Goal: Task Accomplishment & Management: Use online tool/utility

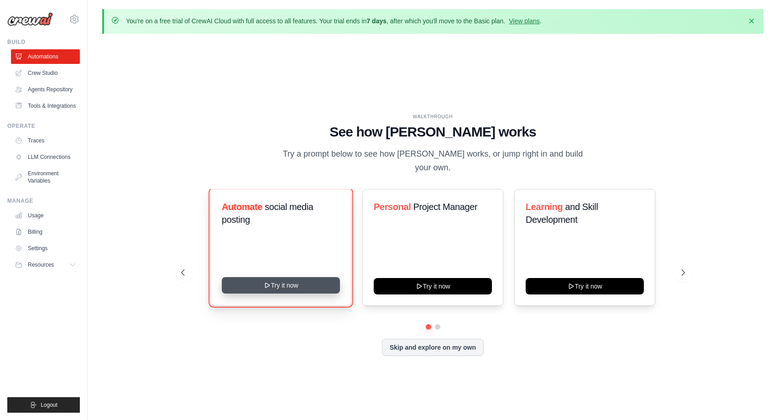
click at [294, 282] on button "Try it now" at bounding box center [281, 285] width 118 height 16
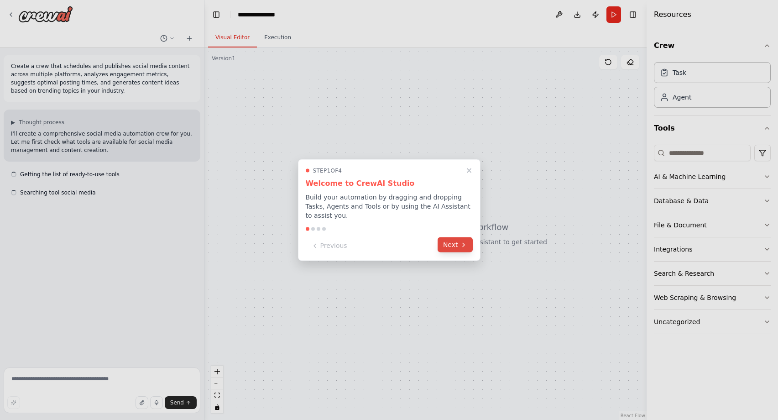
click at [457, 245] on button "Next" at bounding box center [455, 244] width 35 height 15
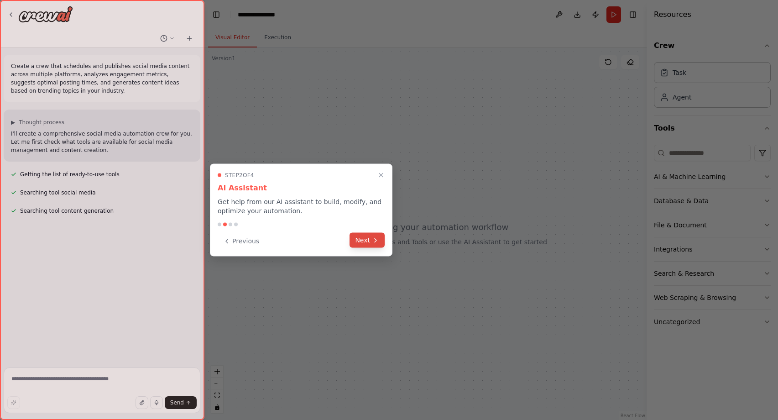
click at [370, 241] on button "Next" at bounding box center [366, 240] width 35 height 15
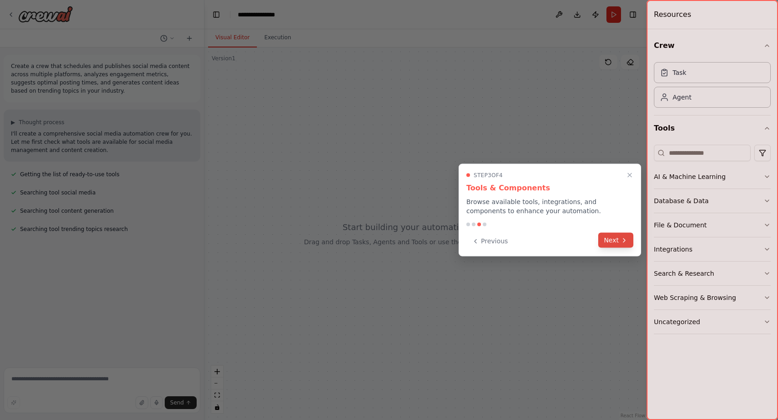
click at [603, 235] on button "Next" at bounding box center [615, 240] width 35 height 15
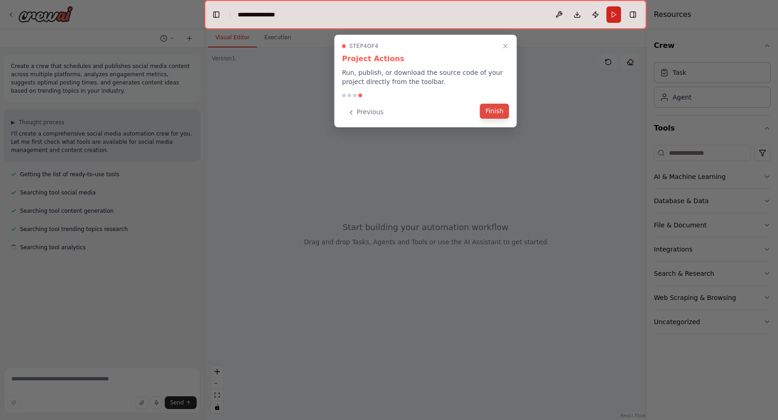
click at [495, 112] on button "Finish" at bounding box center [494, 111] width 29 height 15
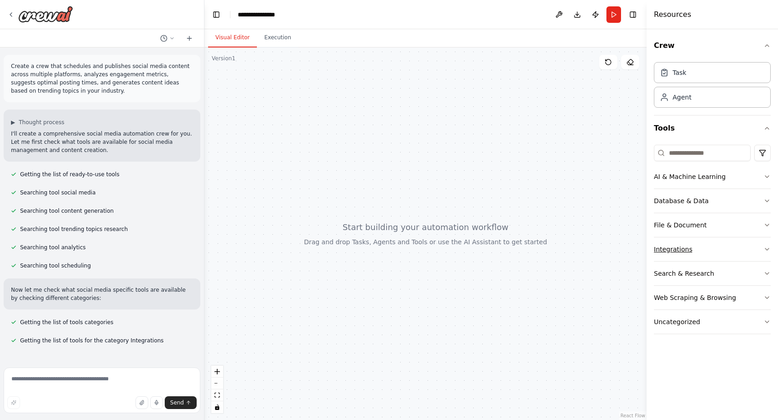
click at [717, 241] on button "Integrations" at bounding box center [712, 249] width 117 height 24
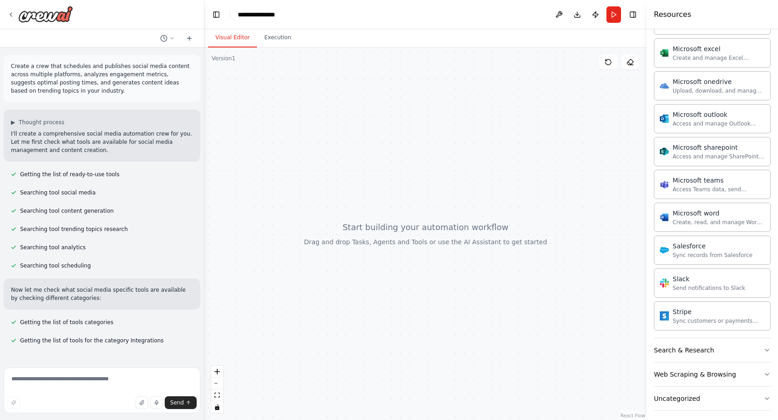
scroll to position [462, 0]
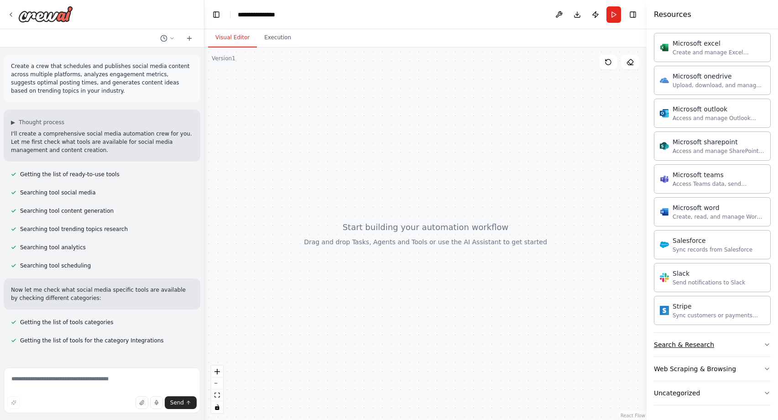
click at [732, 343] on button "Search & Research" at bounding box center [712, 345] width 117 height 24
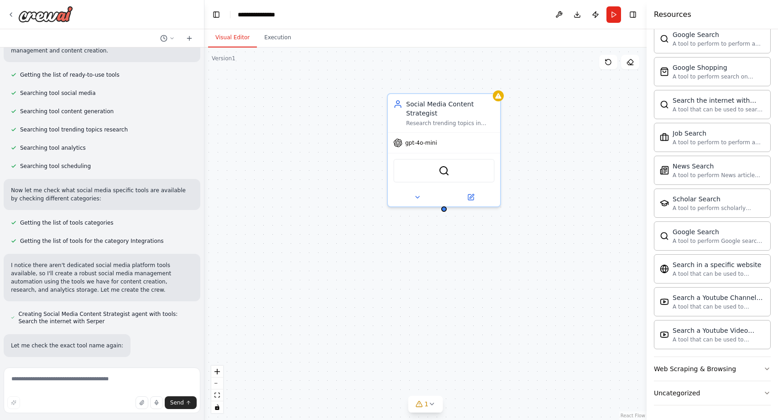
scroll to position [118, 0]
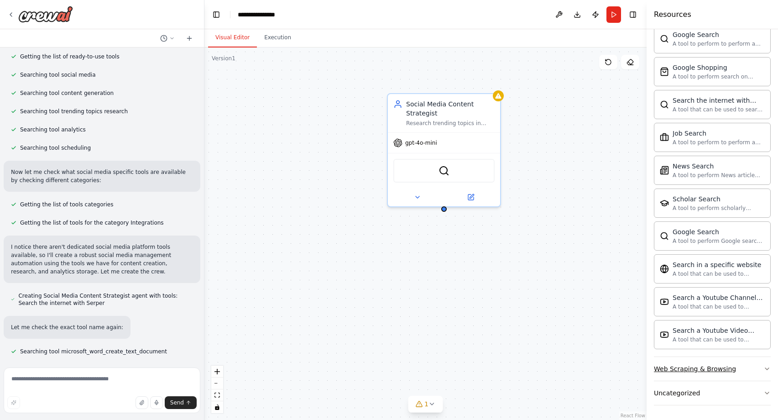
click at [731, 373] on button "Web Scraping & Browsing" at bounding box center [712, 369] width 117 height 24
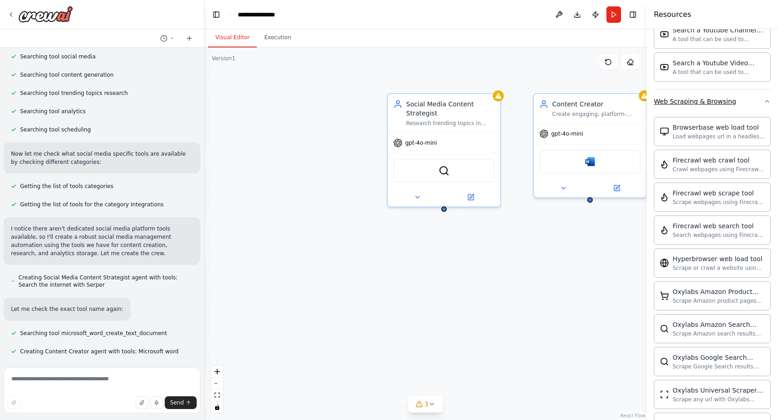
scroll to position [1197, 0]
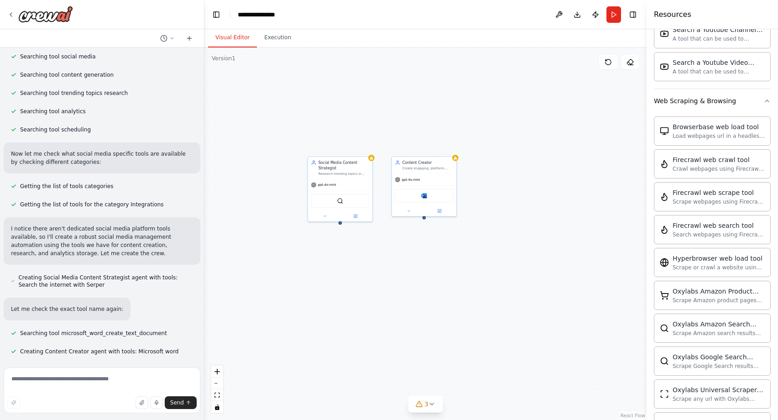
drag, startPoint x: 577, startPoint y: 250, endPoint x: 426, endPoint y: 247, distance: 150.6
click at [426, 247] on div "Social Media Content Strategist Research trending topics in {industry}, analyze…" at bounding box center [425, 233] width 442 height 372
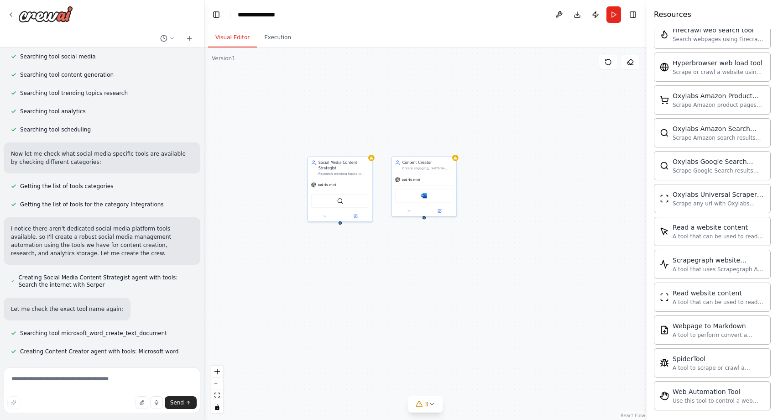
scroll to position [1429, 0]
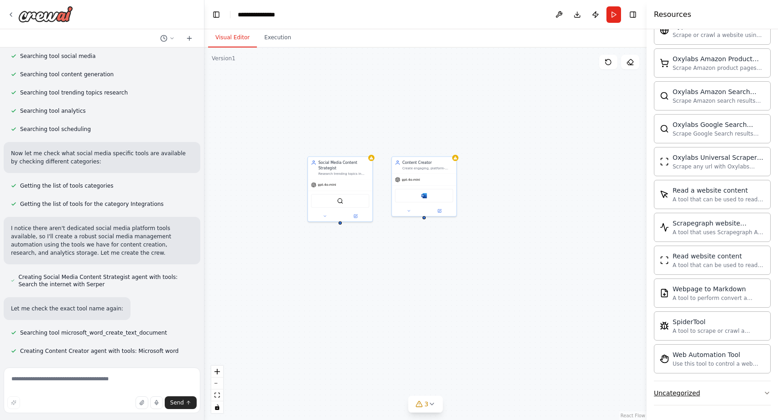
click at [740, 387] on button "Uncategorized" at bounding box center [712, 393] width 117 height 24
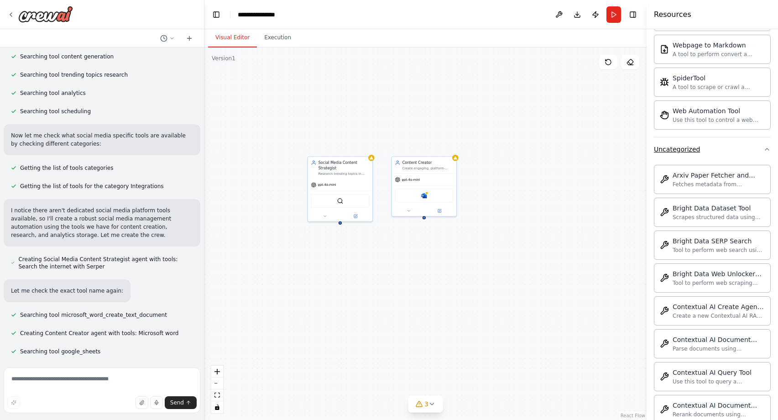
scroll to position [1673, 0]
click at [764, 150] on icon "button" at bounding box center [766, 148] width 7 height 7
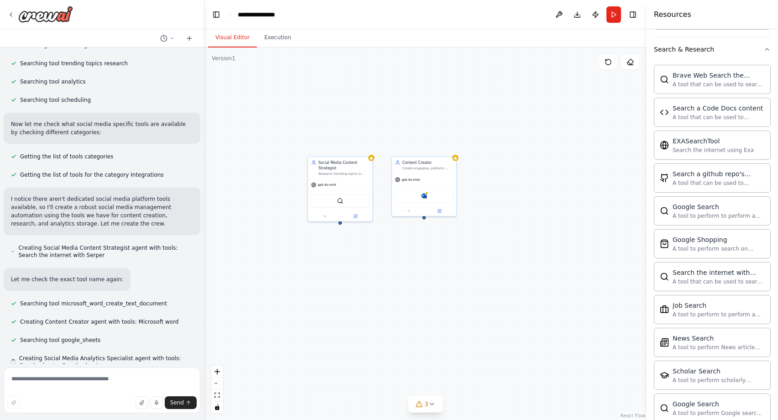
scroll to position [180, 0]
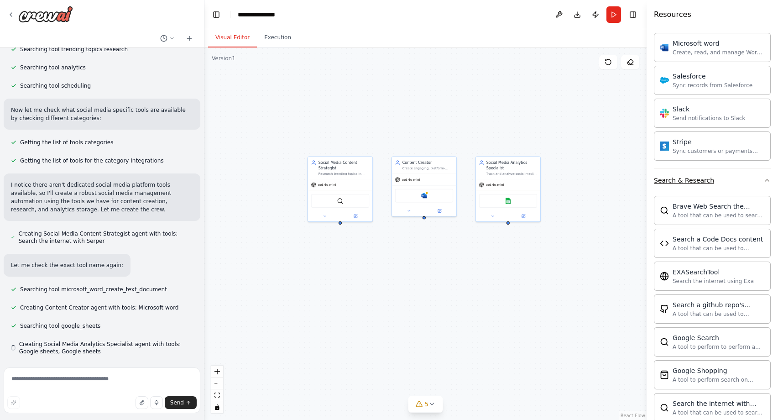
click at [769, 176] on button "Search & Research" at bounding box center [712, 180] width 117 height 24
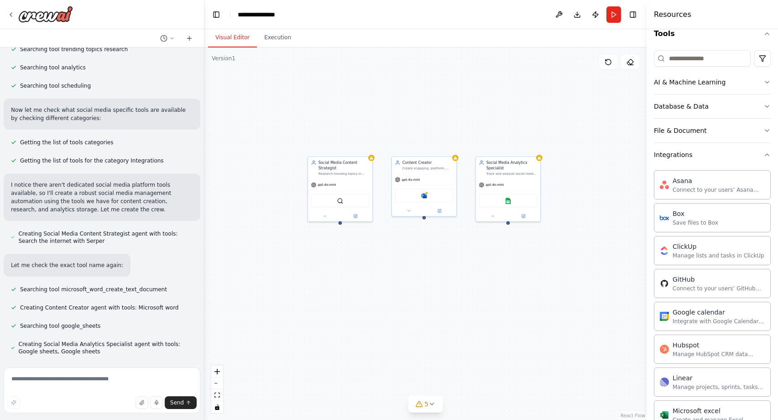
scroll to position [0, 0]
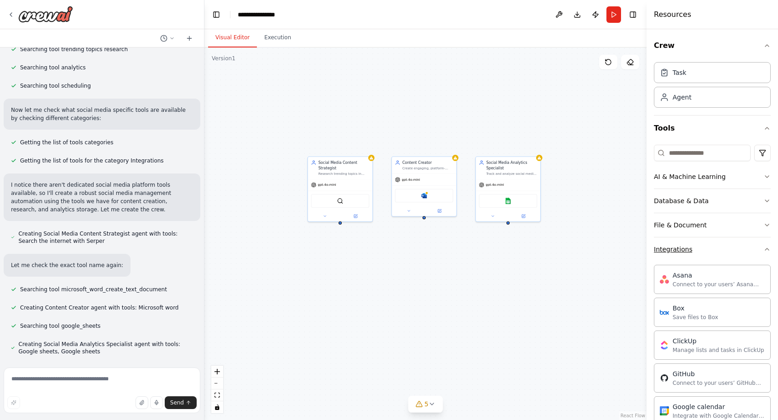
click at [769, 253] on button "Integrations" at bounding box center [712, 249] width 117 height 24
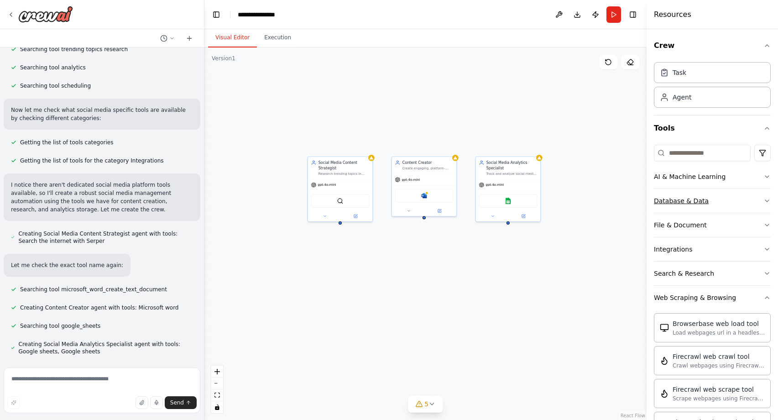
click at [767, 203] on icon "button" at bounding box center [766, 200] width 7 height 7
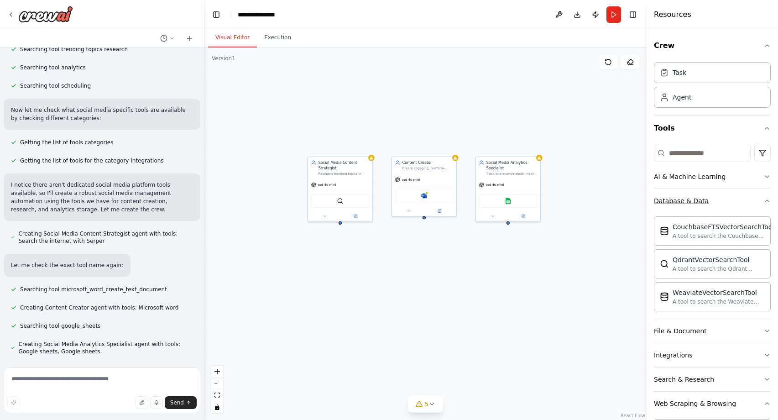
click at [767, 208] on button "Database & Data" at bounding box center [712, 201] width 117 height 24
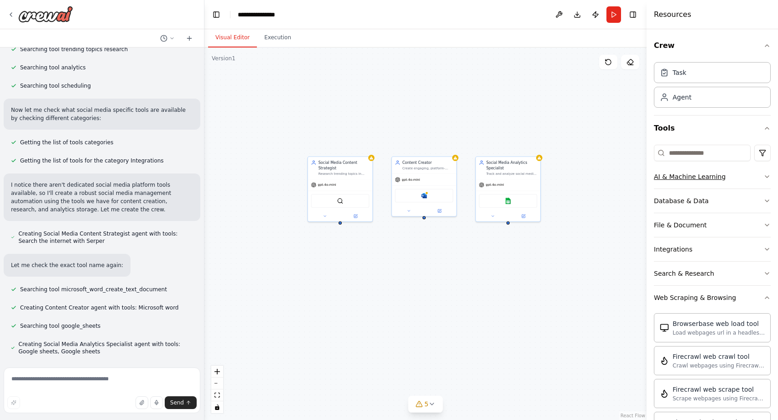
click at [767, 180] on button "AI & Machine Learning" at bounding box center [712, 177] width 117 height 24
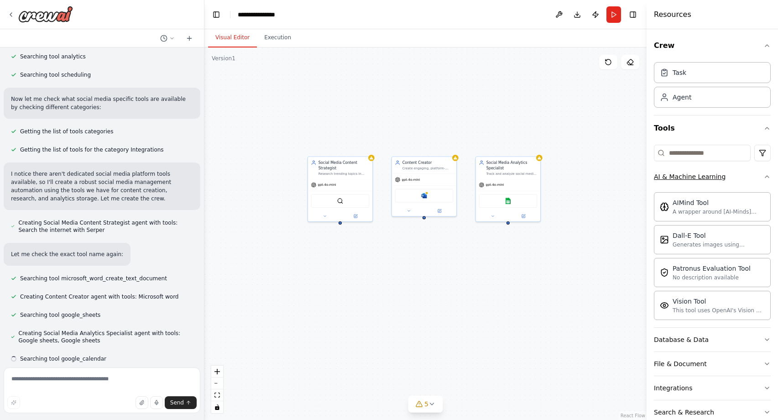
scroll to position [198, 0]
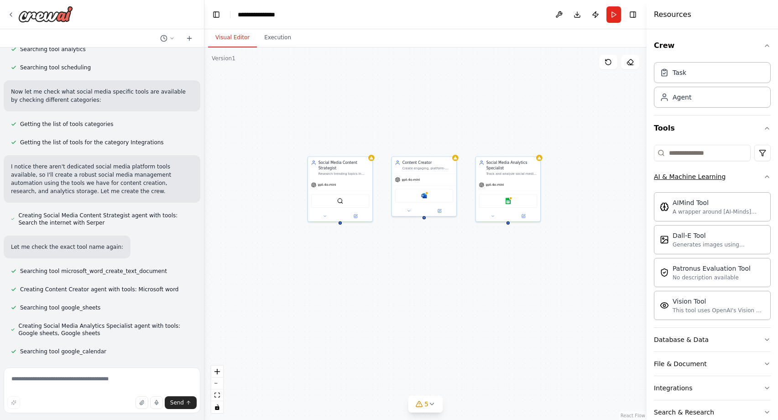
click at [767, 180] on button "AI & Machine Learning" at bounding box center [712, 177] width 117 height 24
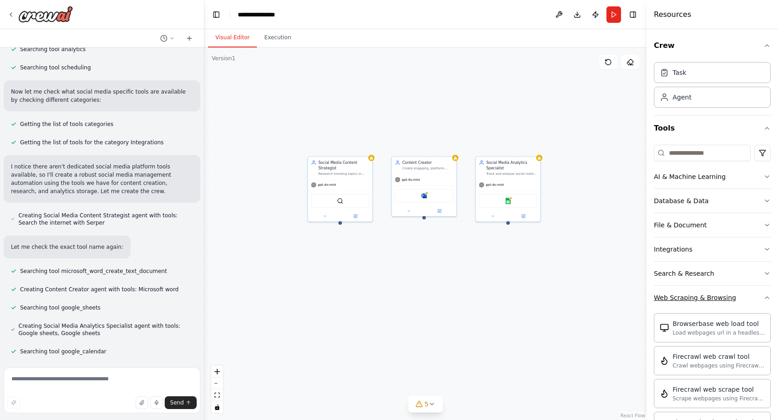
click at [766, 301] on icon "button" at bounding box center [766, 297] width 7 height 7
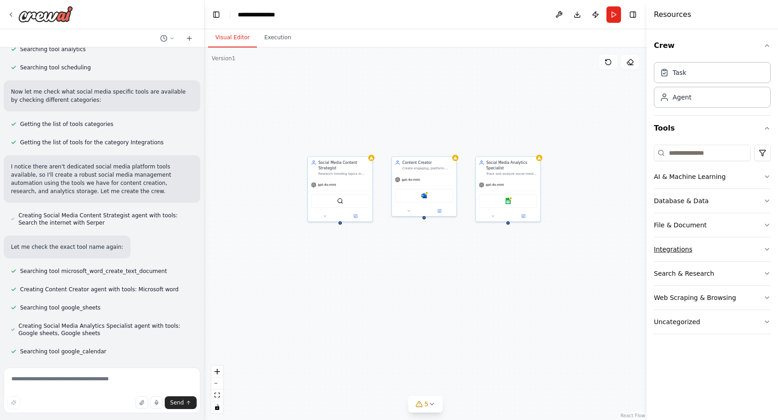
scroll to position [216, 0]
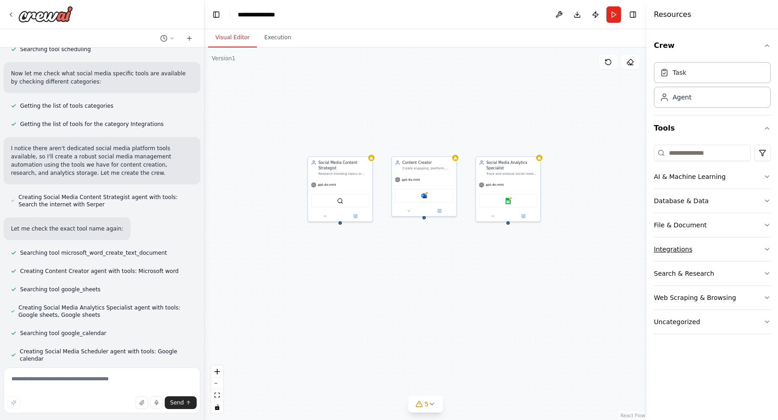
click at [728, 246] on button "Integrations" at bounding box center [712, 249] width 117 height 24
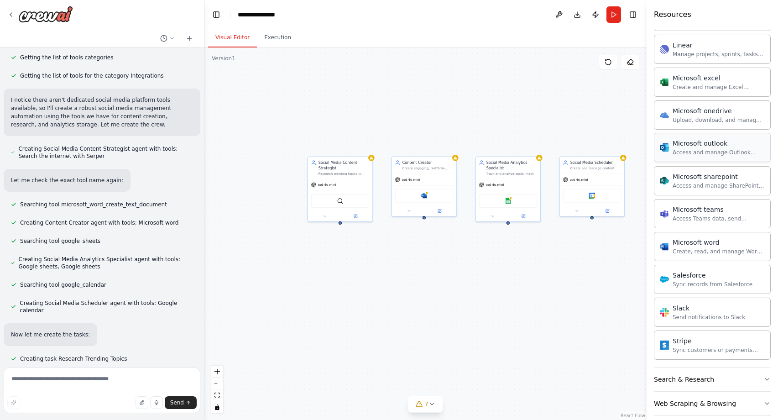
scroll to position [0, 0]
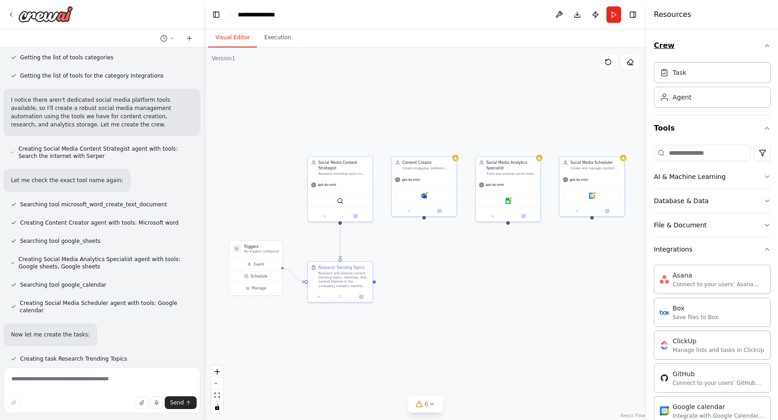
click at [764, 45] on icon "button" at bounding box center [766, 45] width 7 height 7
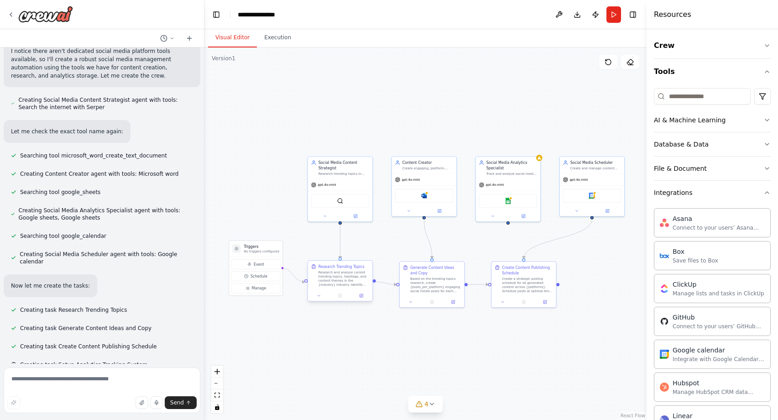
scroll to position [319, 0]
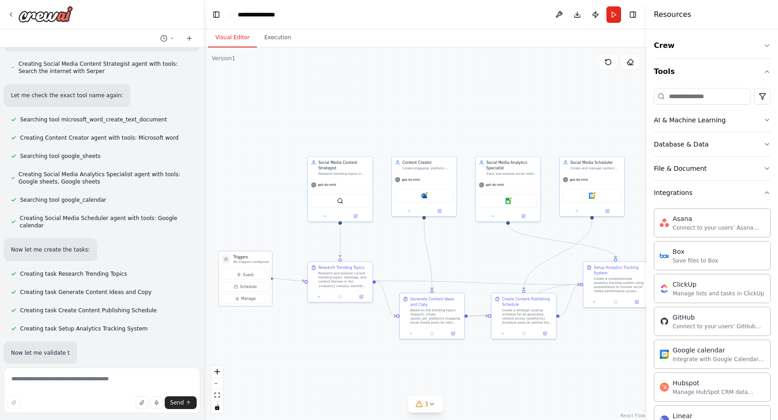
drag, startPoint x: 265, startPoint y: 247, endPoint x: 255, endPoint y: 260, distance: 16.0
click at [255, 260] on div "Triggers No triggers configured" at bounding box center [250, 259] width 35 height 10
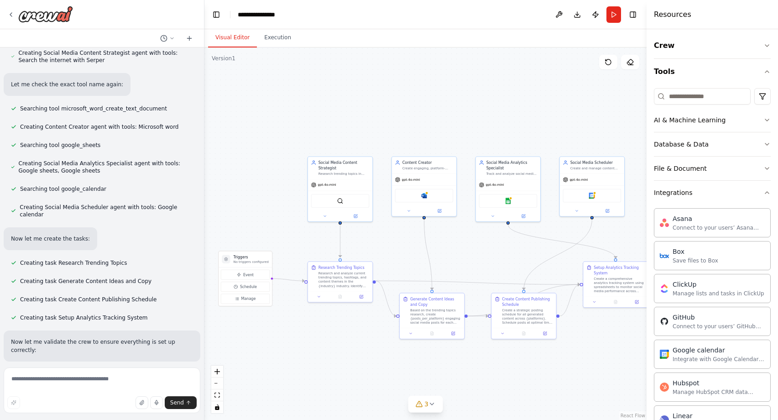
scroll to position [368, 0]
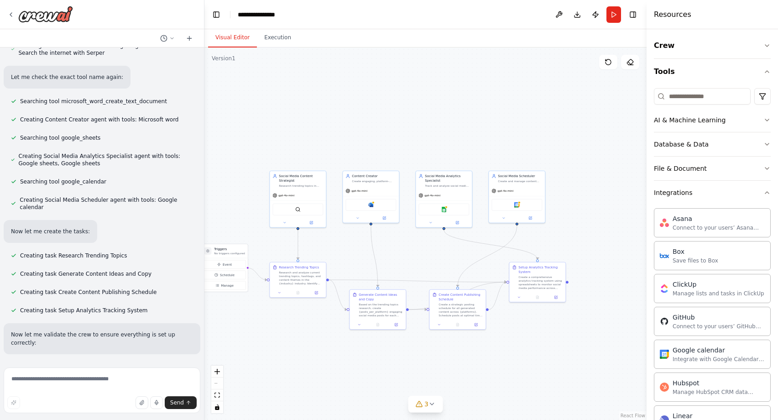
drag, startPoint x: 625, startPoint y: 366, endPoint x: 563, endPoint y: 357, distance: 62.3
click at [563, 356] on div ".deletable-edge-delete-btn { width: 20px; height: 20px; border: 0px solid #ffff…" at bounding box center [425, 233] width 442 height 372
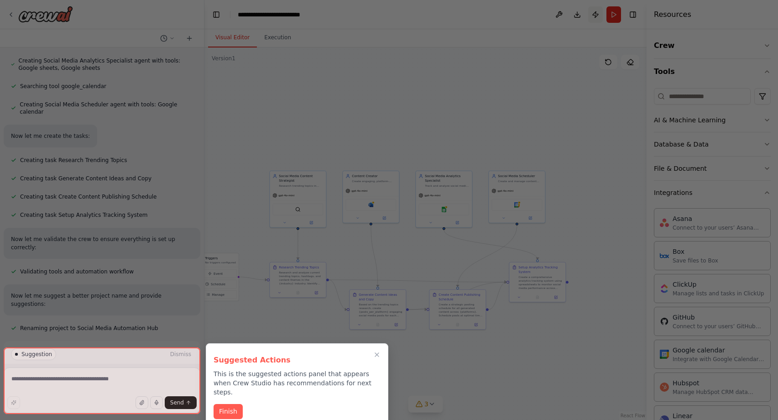
scroll to position [490, 0]
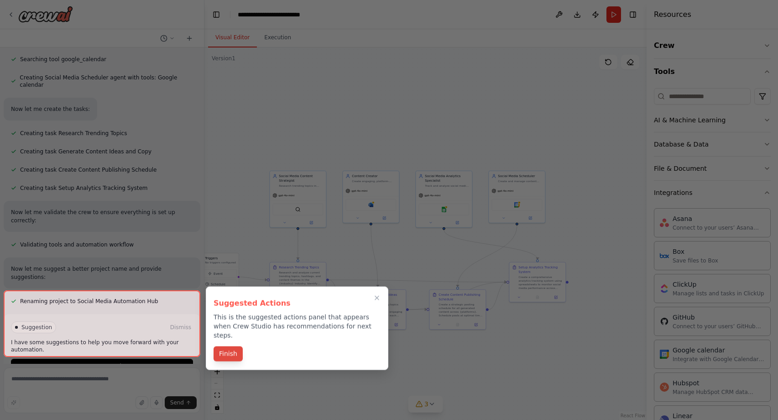
click at [233, 346] on button "Finish" at bounding box center [228, 353] width 29 height 15
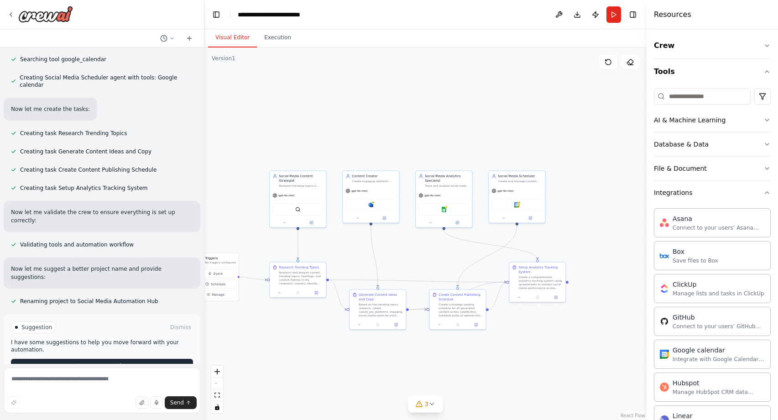
click at [153, 359] on button "Run Automation" at bounding box center [102, 366] width 182 height 15
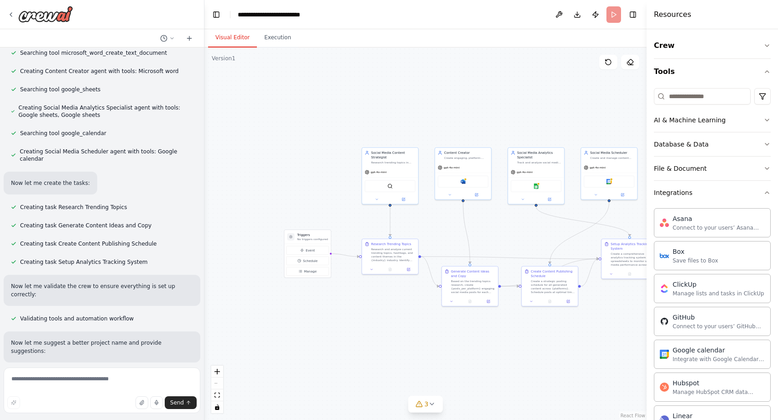
drag, startPoint x: 360, startPoint y: 360, endPoint x: 452, endPoint y: 335, distance: 94.5
click at [452, 335] on div ".deletable-edge-delete-btn { width: 20px; height: 20px; border: 0px solid #ffff…" at bounding box center [425, 233] width 442 height 372
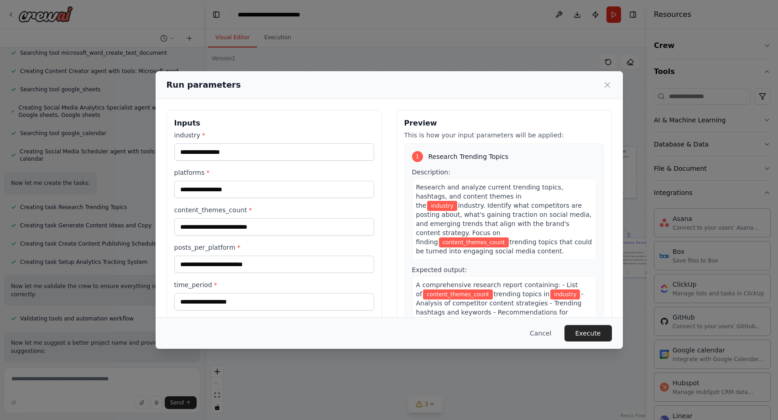
click at [229, 161] on div "industry * platforms * content_themes_count * posts_per_platform * time_period *" at bounding box center [274, 220] width 200 height 180
click at [225, 156] on input "industry *" at bounding box center [274, 151] width 200 height 17
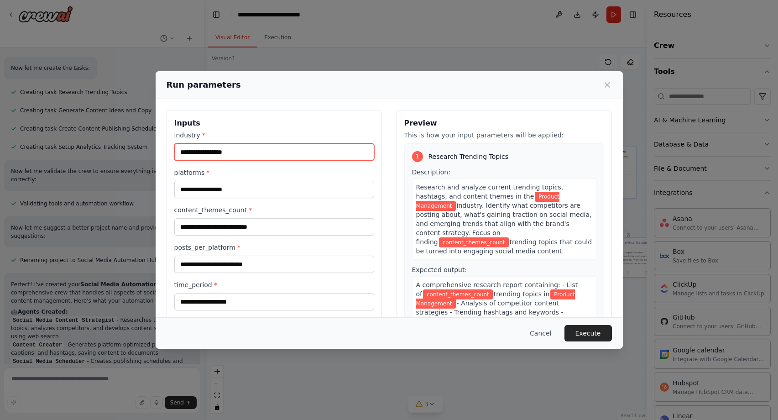
type input "**********"
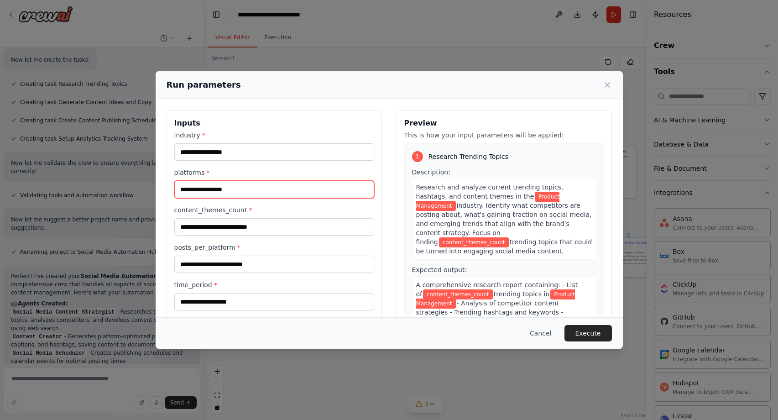
click at [192, 191] on input "platforms *" at bounding box center [274, 189] width 200 height 17
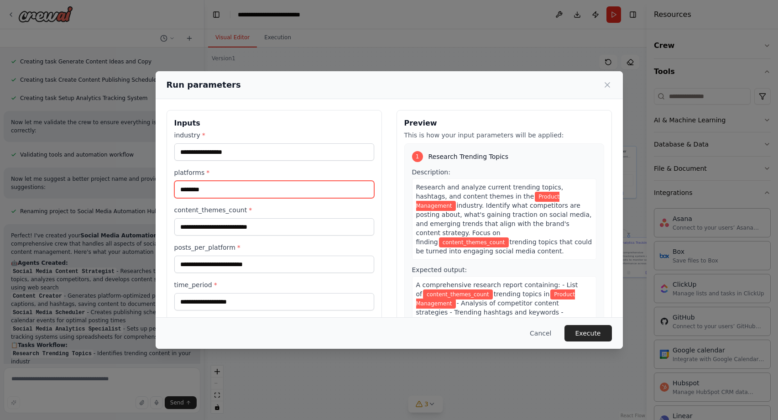
type input "********"
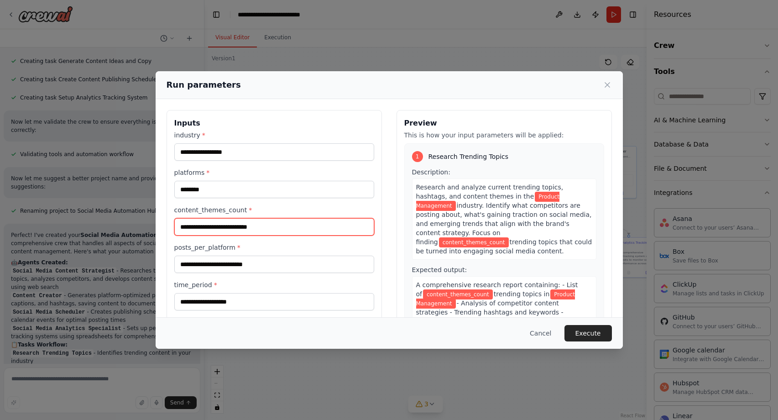
click at [229, 228] on input "content_themes_count *" at bounding box center [274, 226] width 200 height 17
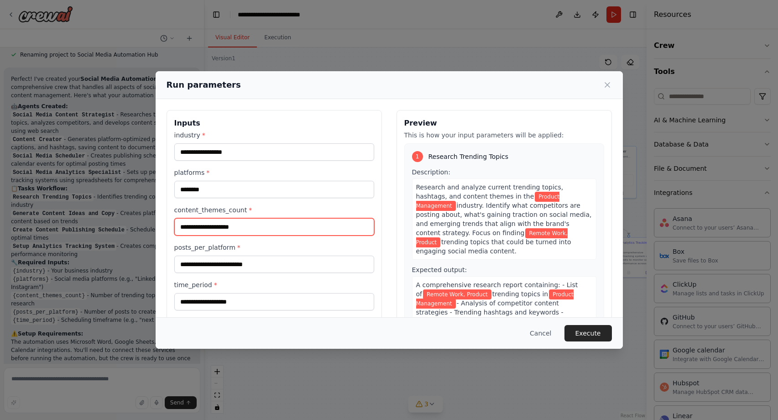
scroll to position [745, 0]
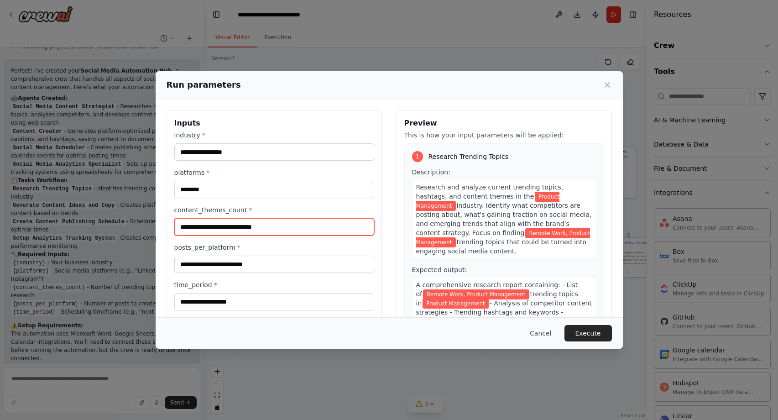
type input "**********"
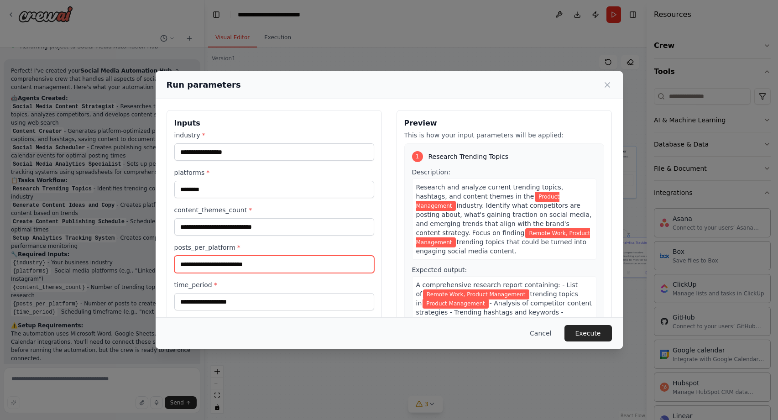
click at [289, 262] on input "posts_per_platform *" at bounding box center [274, 264] width 200 height 17
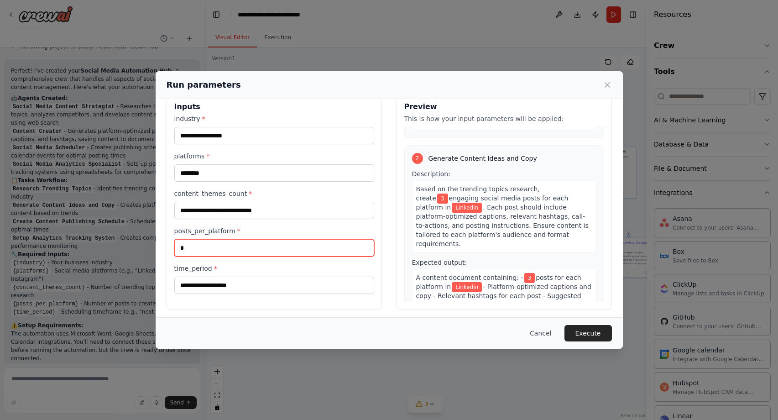
scroll to position [21, 0]
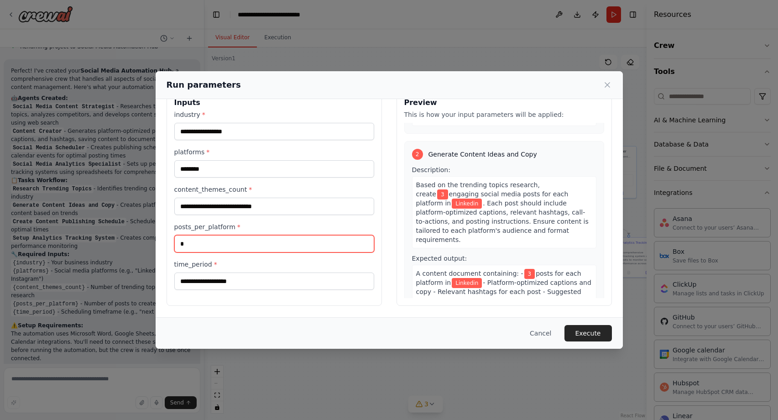
type input "*"
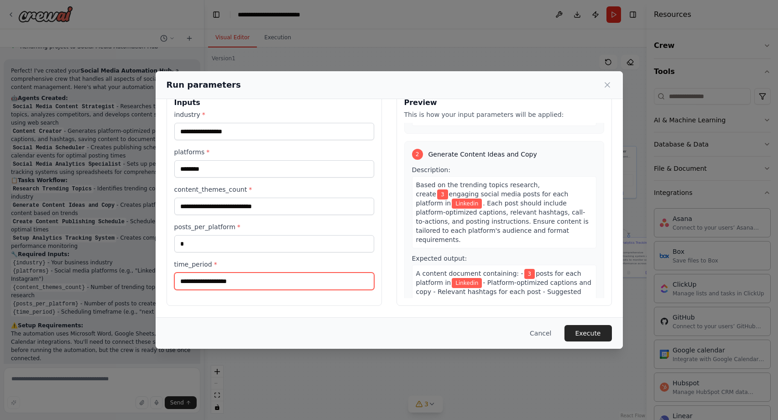
click at [293, 277] on input "time_period *" at bounding box center [274, 280] width 200 height 17
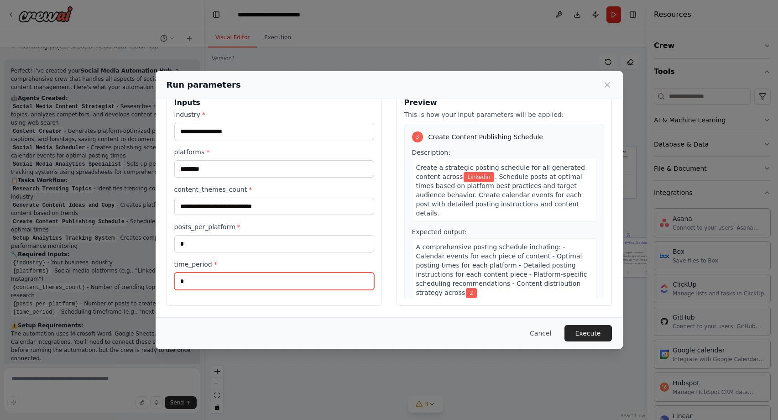
scroll to position [414, 0]
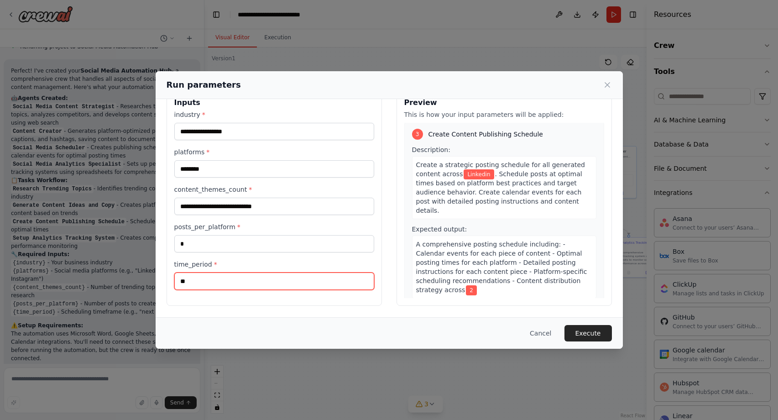
type input "*"
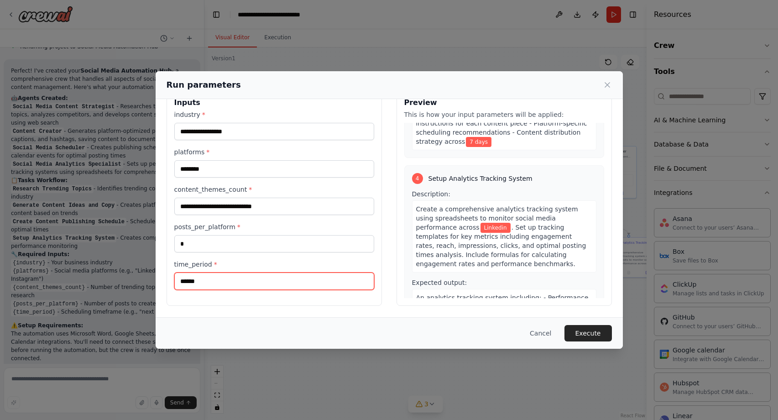
scroll to position [563, 0]
type input "******"
click at [582, 338] on button "Execute" at bounding box center [587, 333] width 47 height 16
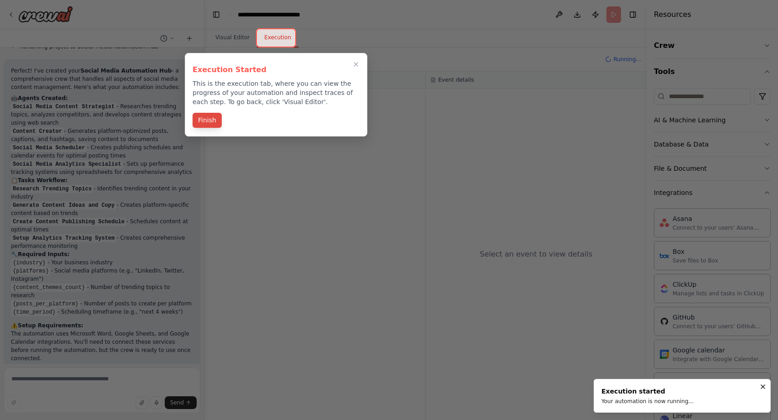
click at [208, 121] on button "Finish" at bounding box center [207, 120] width 29 height 15
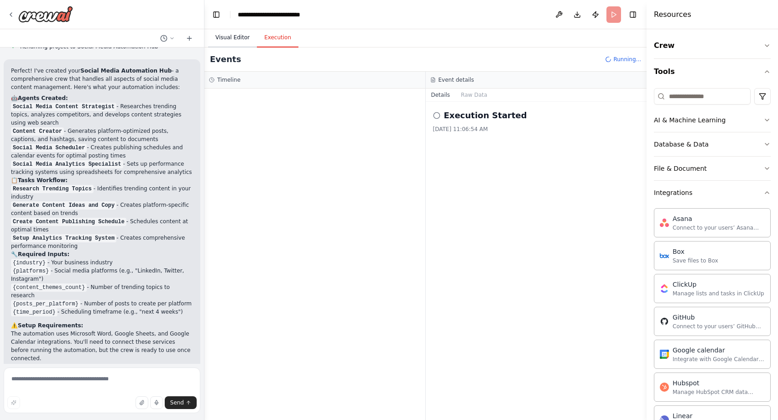
click at [224, 41] on button "Visual Editor" at bounding box center [232, 37] width 49 height 19
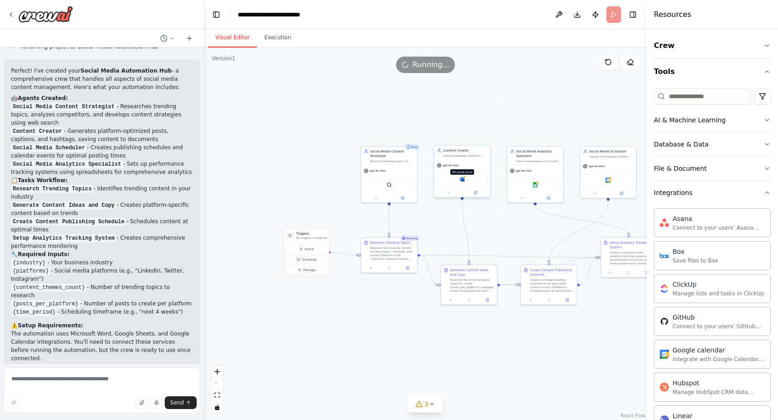
click at [462, 180] on img at bounding box center [461, 179] width 5 height 5
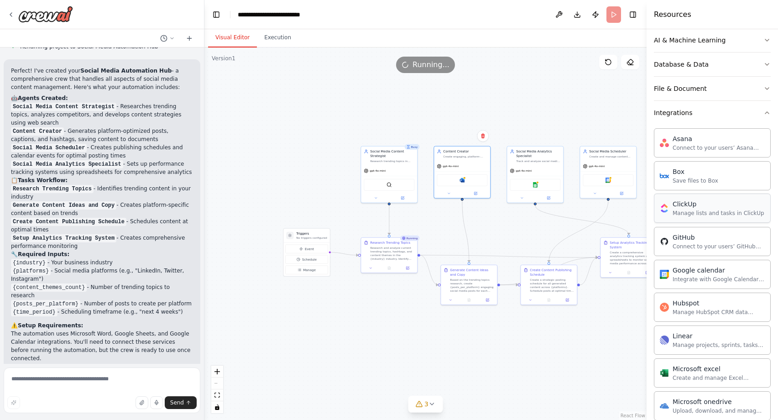
scroll to position [81, 0]
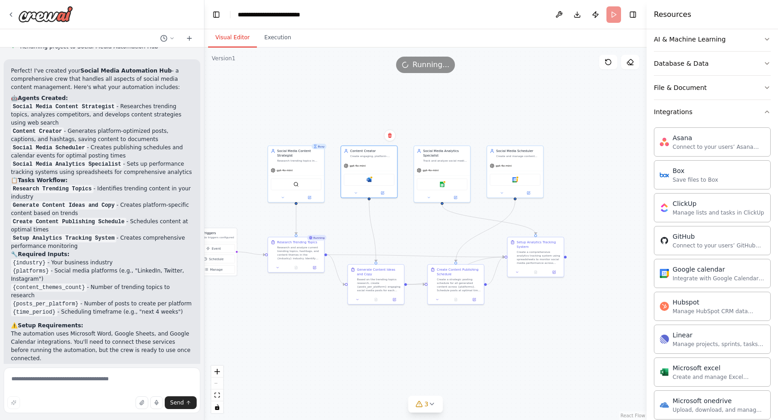
drag, startPoint x: 529, startPoint y: 231, endPoint x: 436, endPoint y: 230, distance: 93.1
click at [436, 230] on div ".deletable-edge-delete-btn { width: 20px; height: 20px; border: 0px solid #ffff…" at bounding box center [425, 233] width 442 height 372
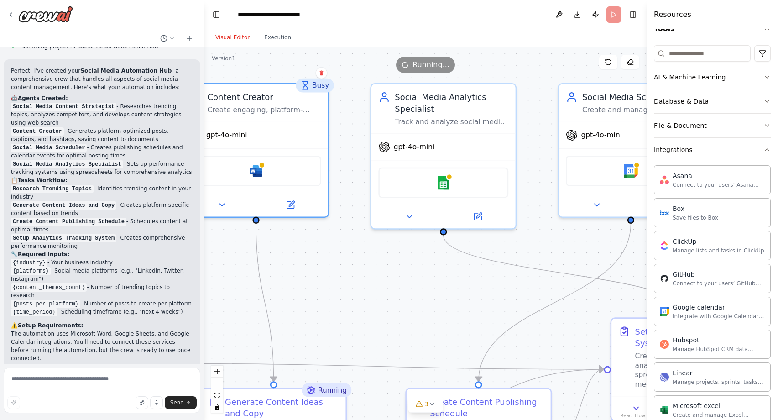
scroll to position [0, 0]
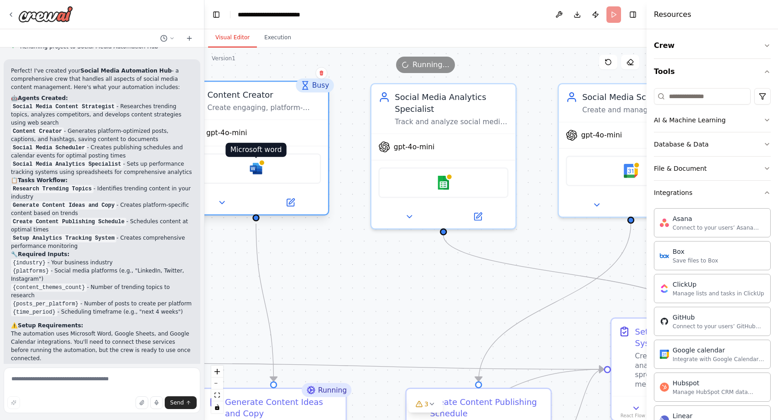
click at [258, 171] on img at bounding box center [256, 169] width 14 height 14
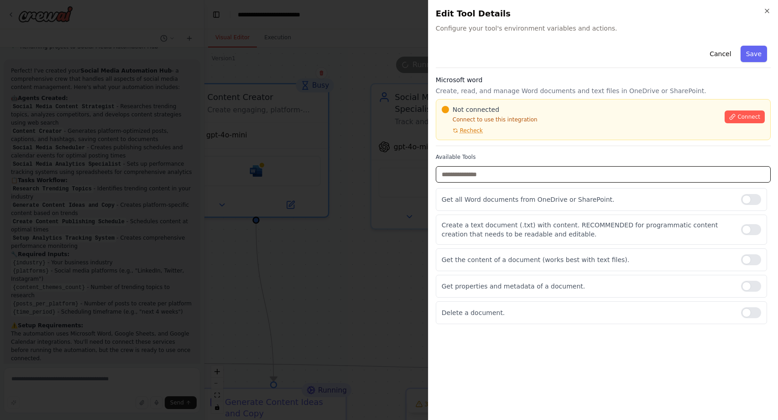
click at [496, 180] on input "text" at bounding box center [603, 174] width 335 height 16
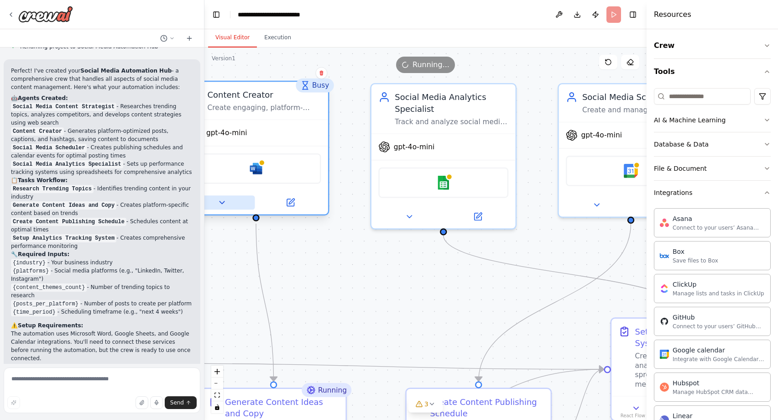
click at [237, 201] on button at bounding box center [221, 202] width 66 height 14
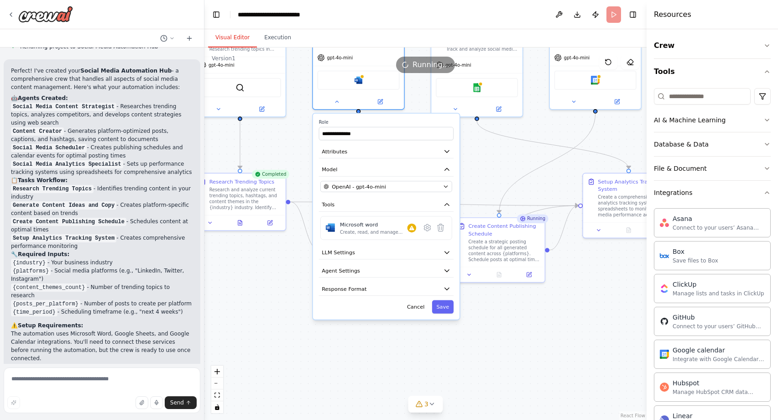
drag, startPoint x: 440, startPoint y: 323, endPoint x: 516, endPoint y: 221, distance: 126.2
click at [516, 221] on div ".deletable-edge-delete-btn { width: 20px; height: 20px; border: 0px solid #ffff…" at bounding box center [425, 233] width 442 height 372
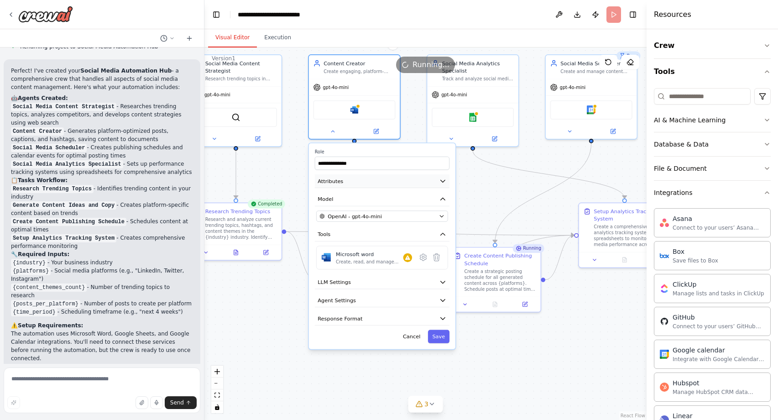
click at [431, 183] on button "Attributes" at bounding box center [382, 181] width 135 height 14
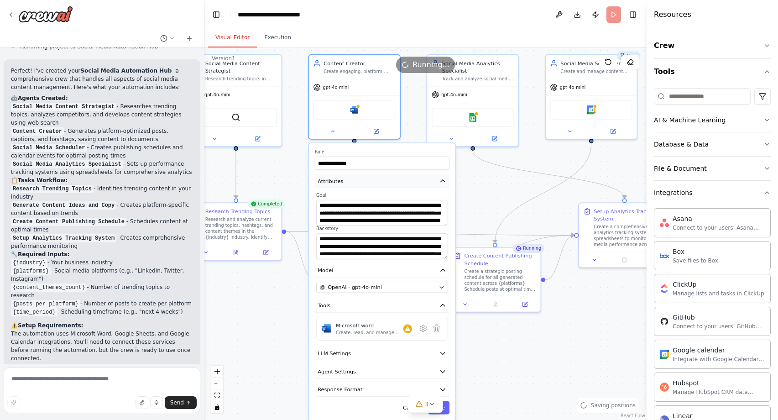
click at [447, 183] on button "Attributes" at bounding box center [382, 181] width 135 height 14
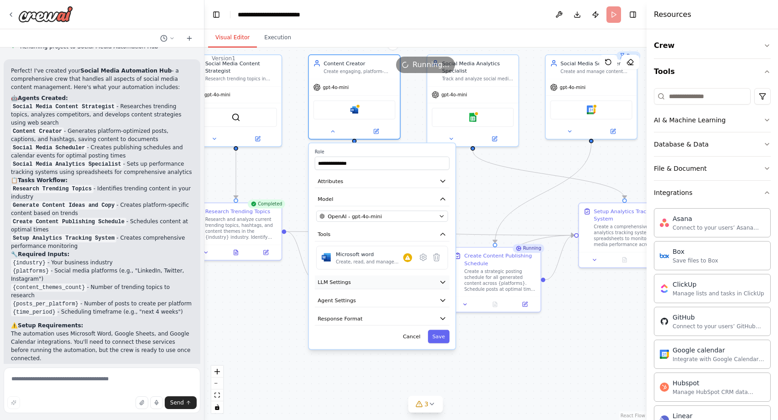
click at [381, 282] on button "LLM Settings" at bounding box center [382, 282] width 135 height 14
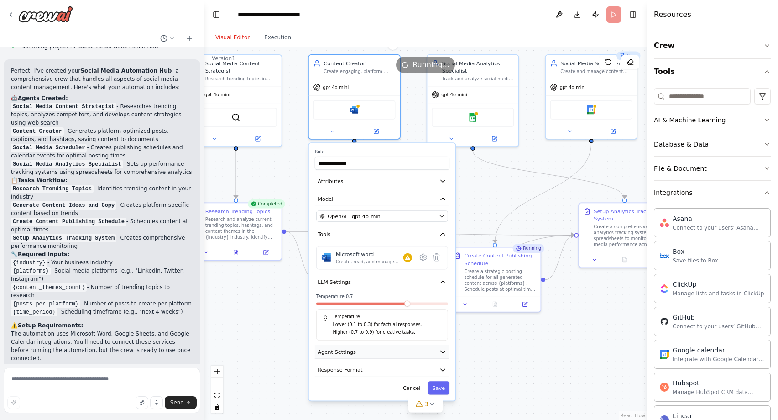
click at [375, 352] on button "Agent Settings" at bounding box center [382, 352] width 135 height 14
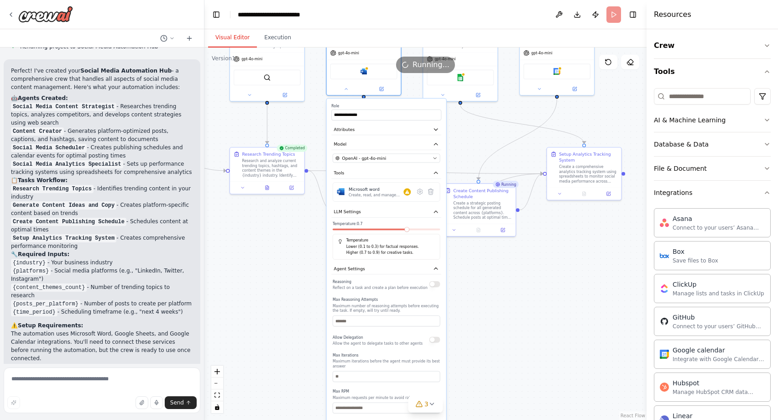
drag, startPoint x: 461, startPoint y: 378, endPoint x: 466, endPoint y: 295, distance: 83.2
click at [466, 295] on div ".deletable-edge-delete-btn { width: 20px; height: 20px; border: 0px solid #ffff…" at bounding box center [425, 233] width 442 height 372
click at [431, 268] on button "Agent Settings" at bounding box center [386, 268] width 110 height 11
click at [421, 214] on button "LLM Settings" at bounding box center [386, 211] width 110 height 11
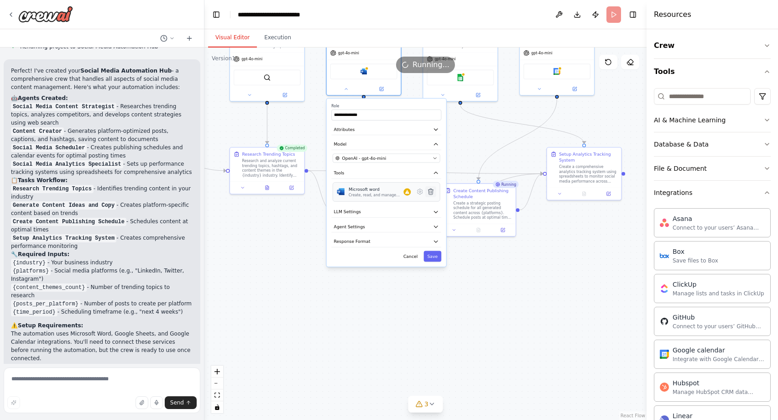
click at [431, 190] on icon at bounding box center [430, 191] width 5 height 6
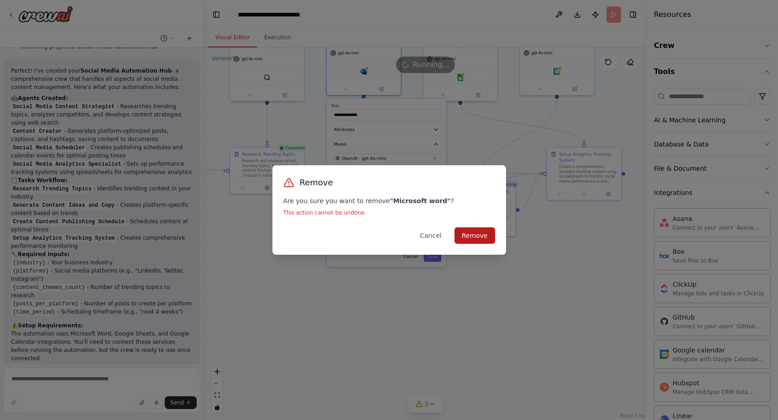
click at [479, 233] on button "Remove" at bounding box center [474, 235] width 41 height 16
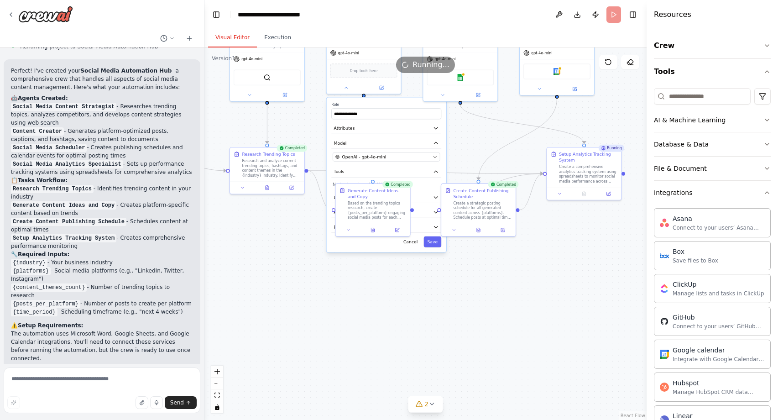
click at [359, 246] on div "Cancel Save" at bounding box center [386, 241] width 110 height 11
click at [371, 280] on div ".deletable-edge-delete-btn { width: 20px; height: 20px; border: 0px solid #ffff…" at bounding box center [425, 233] width 442 height 372
click at [408, 176] on button "Tools" at bounding box center [386, 171] width 110 height 11
click at [394, 188] on div "Completed" at bounding box center [397, 184] width 31 height 7
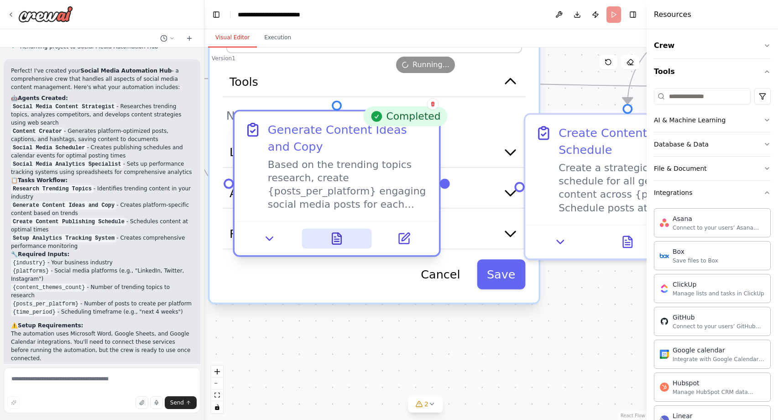
click at [330, 246] on button at bounding box center [337, 239] width 70 height 20
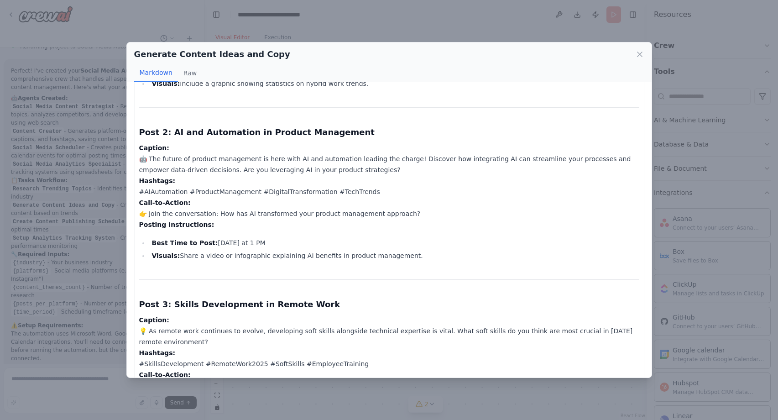
scroll to position [297, 0]
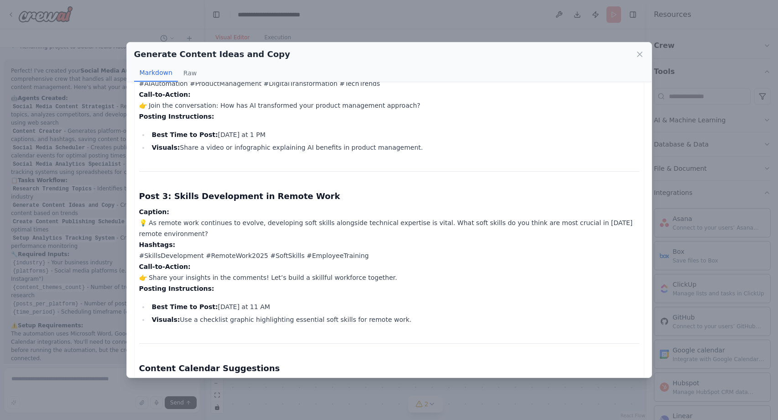
click at [367, 401] on div "Generate Content Ideas and Copy Markdown Raw LinkedIn Content Document for Remo…" at bounding box center [389, 210] width 778 height 420
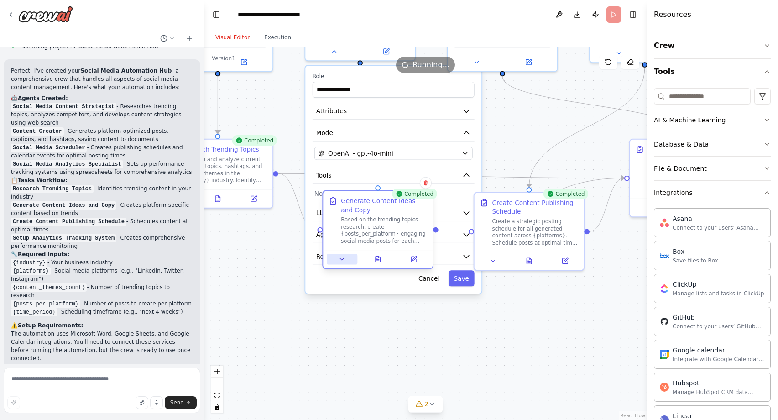
click at [340, 260] on icon at bounding box center [342, 259] width 7 height 7
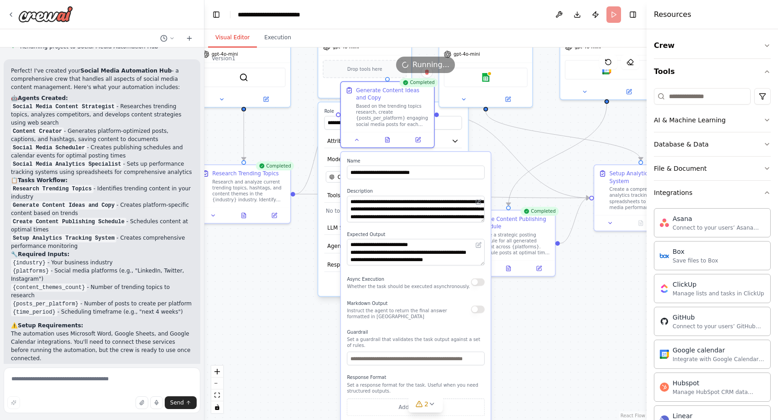
drag, startPoint x: 391, startPoint y: 308, endPoint x: 396, endPoint y: 185, distance: 123.7
click at [396, 185] on div "**********" at bounding box center [416, 298] width 150 height 292
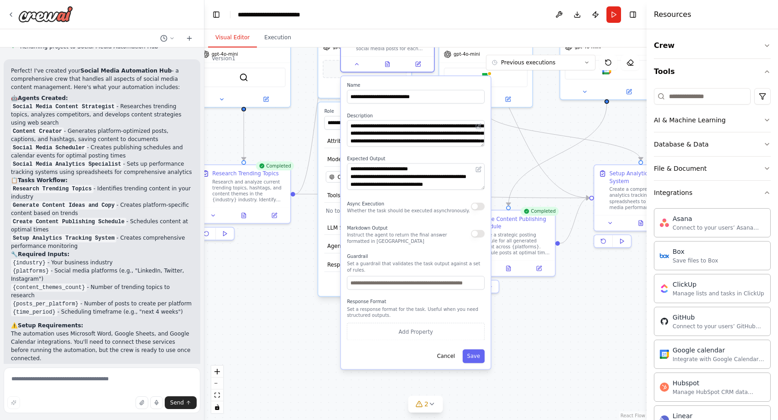
drag, startPoint x: 426, startPoint y: 323, endPoint x: 424, endPoint y: 250, distance: 73.9
click at [424, 249] on div "**********" at bounding box center [416, 222] width 150 height 292
click at [453, 359] on button "Cancel" at bounding box center [446, 356] width 27 height 14
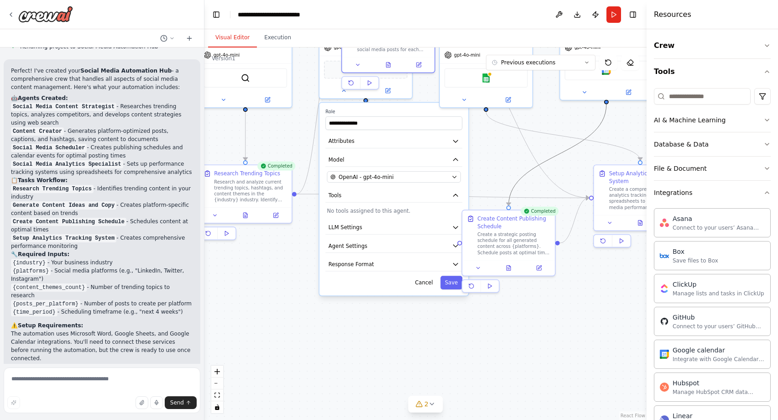
drag, startPoint x: 591, startPoint y: 132, endPoint x: 422, endPoint y: 236, distance: 198.7
click at [412, 237] on div ".deletable-edge-delete-btn { width: 20px; height: 20px; border: 0px solid #ffff…" at bounding box center [230, 129] width 365 height 307
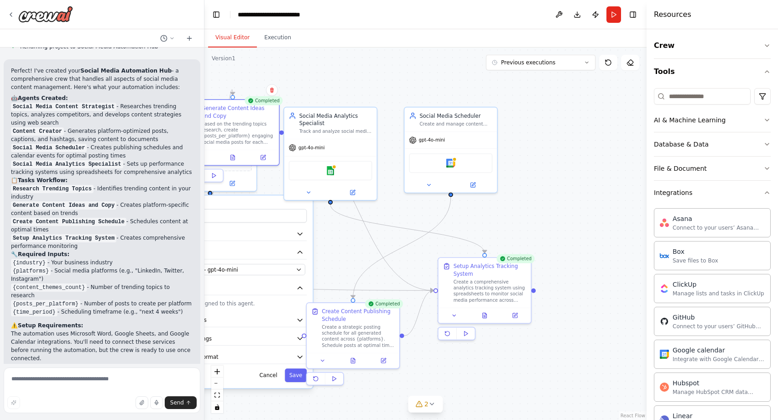
drag, startPoint x: 527, startPoint y: 300, endPoint x: 371, endPoint y: 393, distance: 181.1
click at [371, 393] on div ".deletable-edge-delete-btn { width: 20px; height: 20px; border: 0px solid #ffff…" at bounding box center [425, 233] width 442 height 372
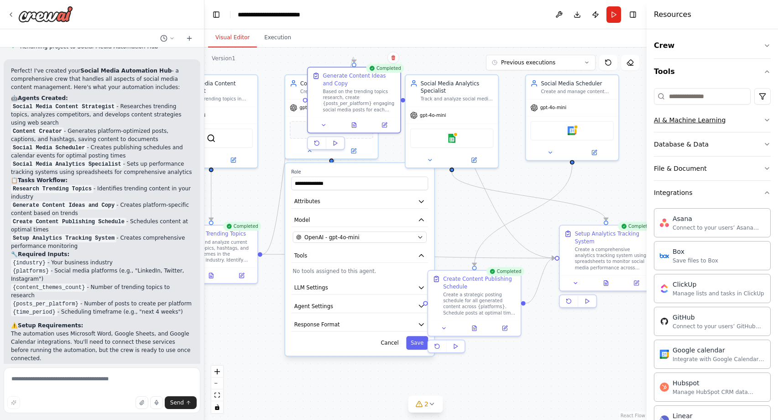
drag, startPoint x: 539, startPoint y: 178, endPoint x: 742, endPoint y: 124, distance: 210.2
click at [742, 124] on div "Create a crew that schedules and publishes social media content across multiple…" at bounding box center [389, 210] width 778 height 420
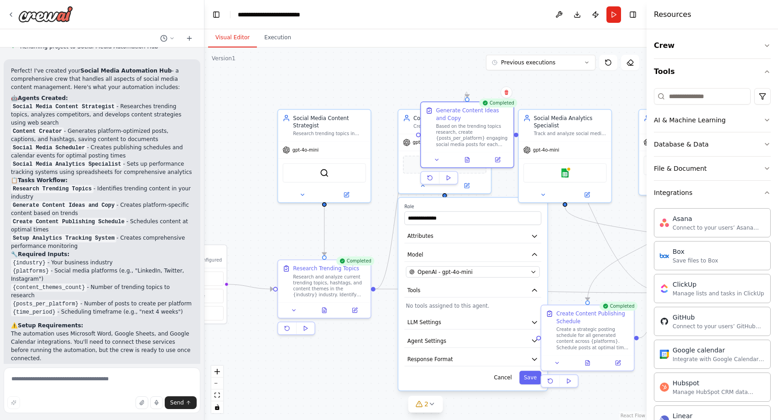
drag, startPoint x: 310, startPoint y: 318, endPoint x: 330, endPoint y: 373, distance: 57.9
click at [331, 374] on div ".deletable-edge-delete-btn { width: 20px; height: 20px; border: 0px solid #ffff…" at bounding box center [425, 233] width 442 height 372
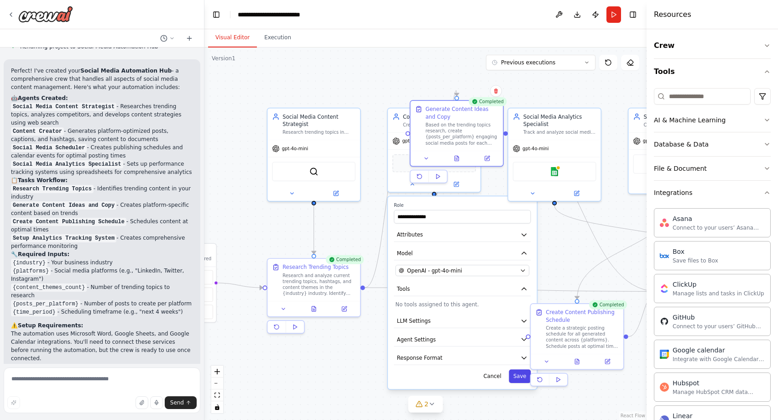
click at [520, 375] on button "Save" at bounding box center [520, 376] width 22 height 14
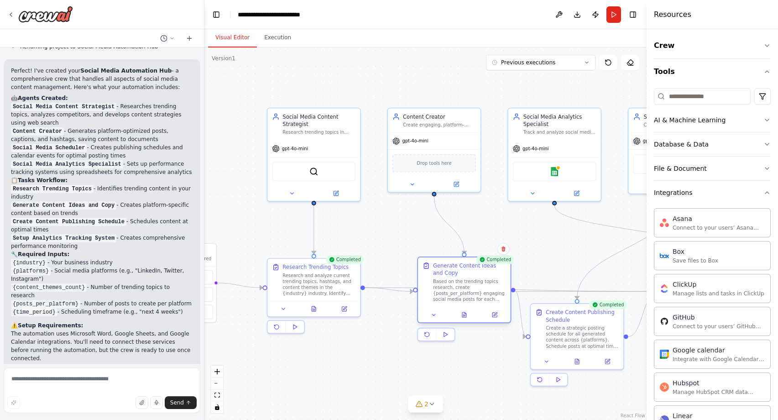
drag, startPoint x: 438, startPoint y: 115, endPoint x: 443, endPoint y: 276, distance: 160.7
click at [443, 276] on div "Generate Content Ideas and Copy" at bounding box center [469, 269] width 73 height 15
click at [482, 362] on div ".deletable-edge-delete-btn { width: 20px; height: 20px; border: 0px solid #ffff…" at bounding box center [425, 233] width 442 height 372
click at [452, 274] on div "Generate Content Ideas and Copy" at bounding box center [469, 269] width 73 height 15
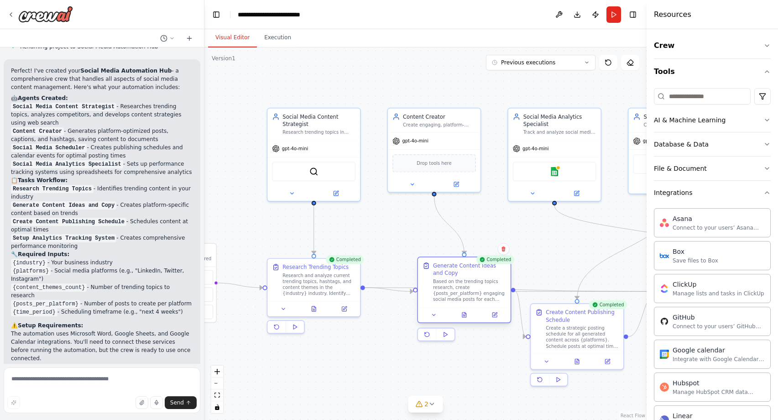
click at [452, 274] on div "Generate Content Ideas and Copy" at bounding box center [469, 269] width 73 height 15
click at [467, 315] on button at bounding box center [464, 314] width 32 height 9
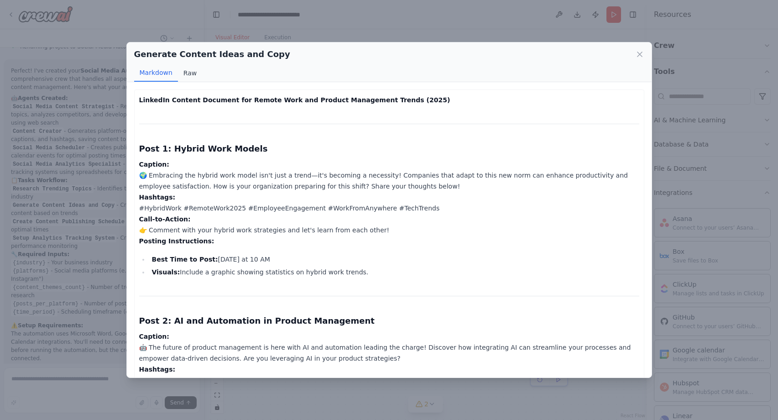
click at [192, 75] on button "Raw" at bounding box center [190, 72] width 24 height 17
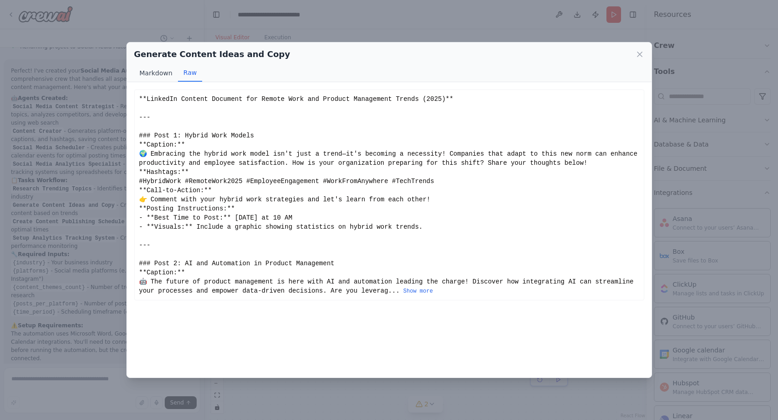
click at [164, 74] on button "Markdown" at bounding box center [156, 72] width 44 height 17
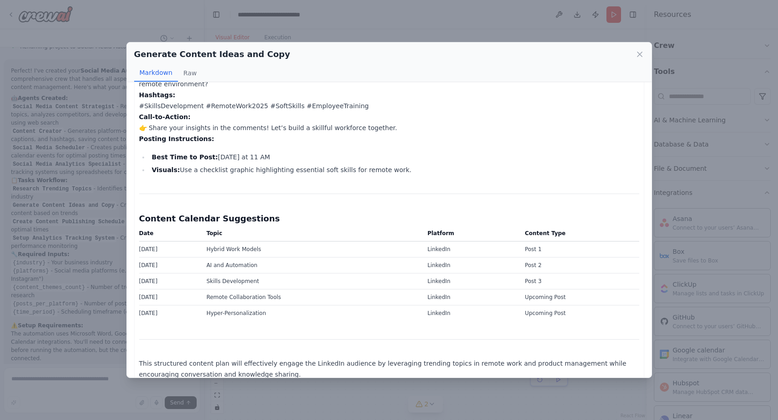
scroll to position [461, 0]
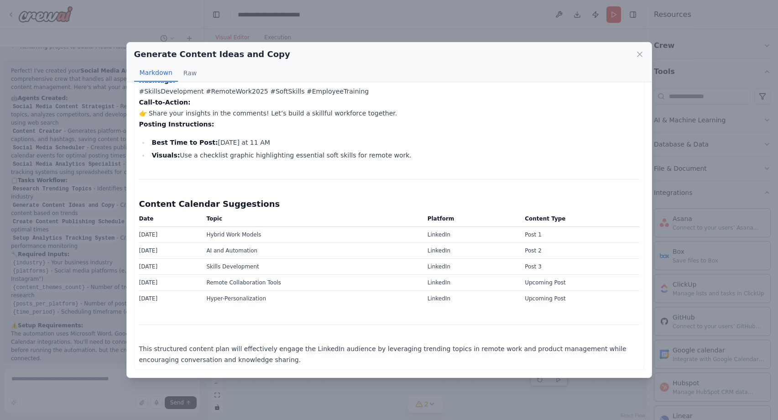
click at [364, 392] on div "Generate Content Ideas and Copy Markdown Raw LinkedIn Content Document for Remo…" at bounding box center [389, 210] width 778 height 420
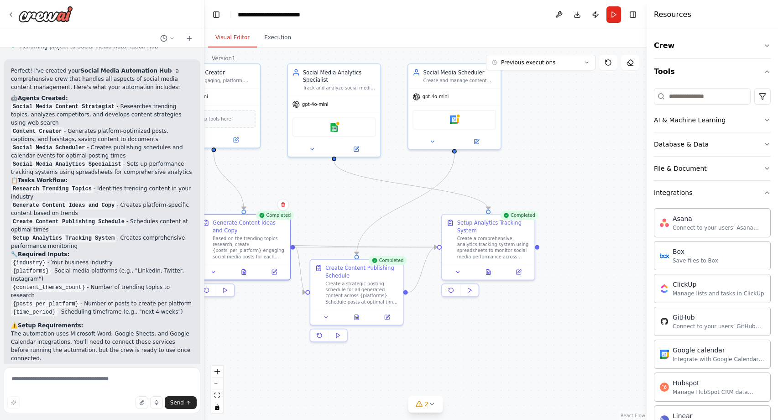
drag, startPoint x: 442, startPoint y: 380, endPoint x: 221, endPoint y: 335, distance: 224.8
click at [221, 335] on div ".deletable-edge-delete-btn { width: 20px; height: 20px; border: 0px solid #ffff…" at bounding box center [425, 233] width 442 height 372
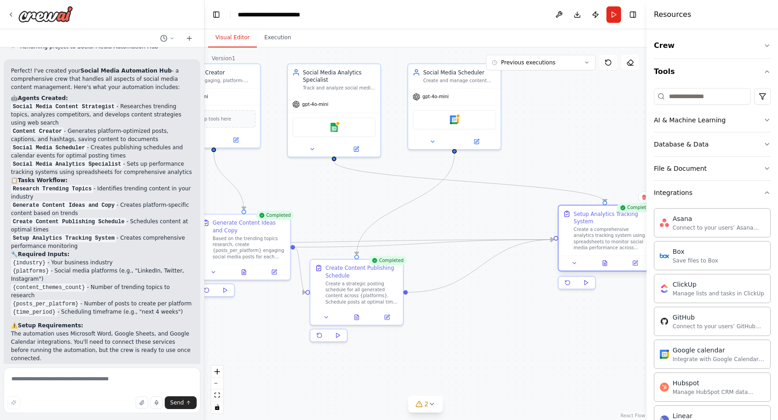
drag, startPoint x: 462, startPoint y: 246, endPoint x: 577, endPoint y: 240, distance: 115.1
click at [577, 240] on div "Create a comprehensive analytics tracking system using spreadsheets to monitor …" at bounding box center [610, 238] width 73 height 24
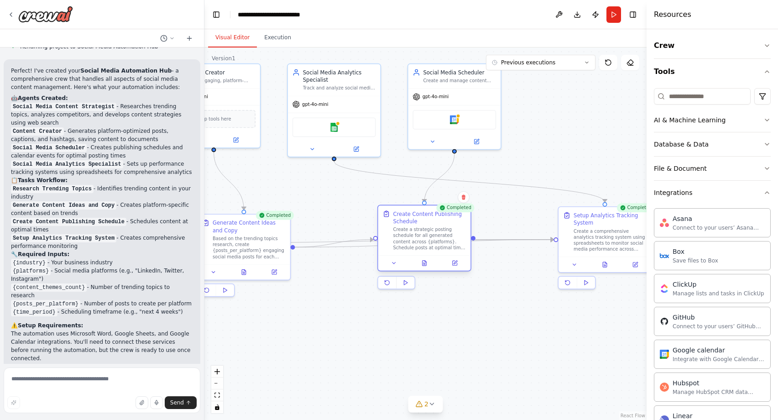
drag, startPoint x: 399, startPoint y: 300, endPoint x: 465, endPoint y: 247, distance: 84.4
click at [465, 247] on div "Create Content Publishing Schedule Create a strategic posting schedule for all …" at bounding box center [424, 230] width 93 height 50
click at [606, 268] on div at bounding box center [604, 263] width 93 height 16
click at [605, 263] on icon at bounding box center [605, 263] width 2 height 0
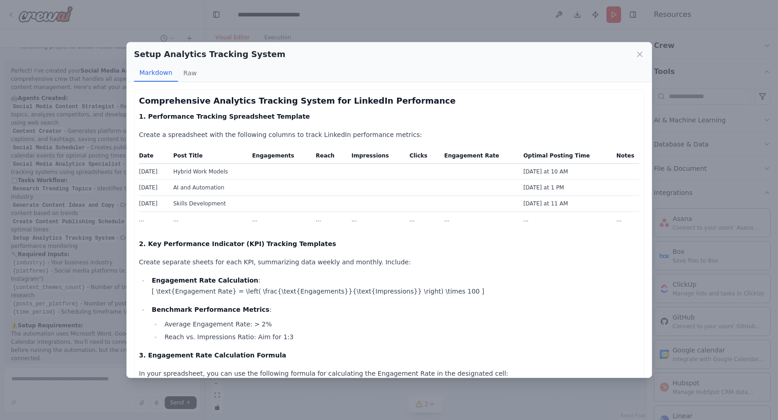
click at [342, 389] on div "Setup Analytics Tracking System Markdown Raw Comprehensive Analytics Tracking S…" at bounding box center [389, 210] width 778 height 420
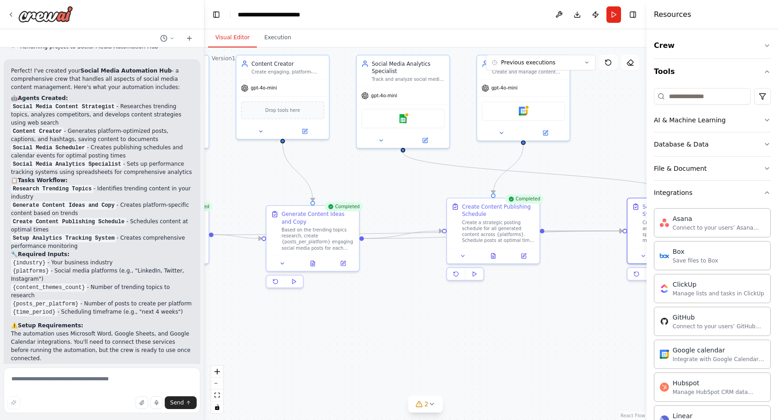
drag, startPoint x: 334, startPoint y: 333, endPoint x: 394, endPoint y: 326, distance: 60.2
click at [394, 326] on div ".deletable-edge-delete-btn { width: 20px; height: 20px; border: 0px solid #ffff…" at bounding box center [425, 233] width 442 height 372
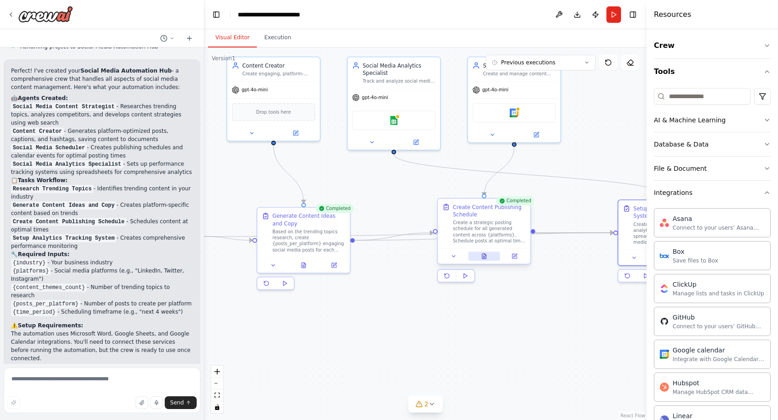
click at [485, 260] on button at bounding box center [484, 255] width 32 height 9
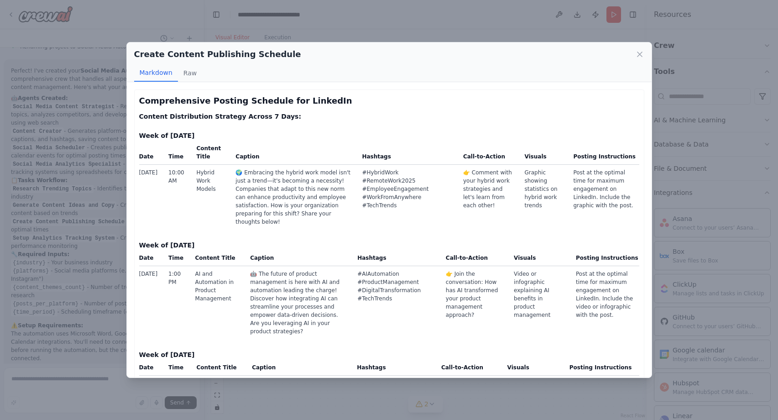
click at [96, 251] on div "Create Content Publishing Schedule Markdown Raw Comprehensive Posting Schedule …" at bounding box center [389, 210] width 778 height 420
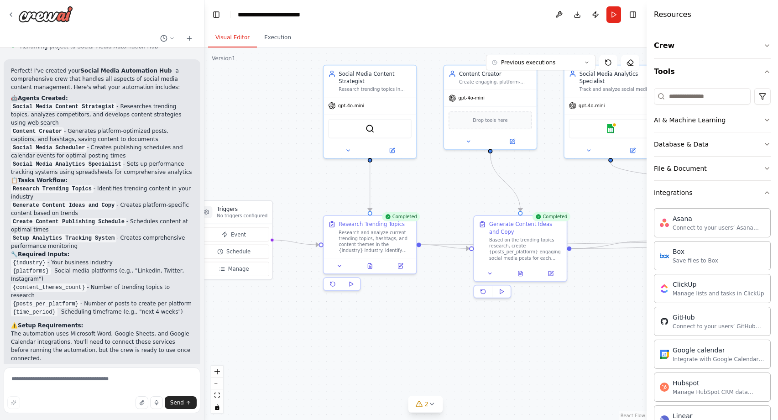
drag, startPoint x: 365, startPoint y: 185, endPoint x: 582, endPoint y: 193, distance: 216.9
click at [582, 193] on div ".deletable-edge-delete-btn { width: 20px; height: 20px; border: 0px solid #ffff…" at bounding box center [425, 233] width 442 height 372
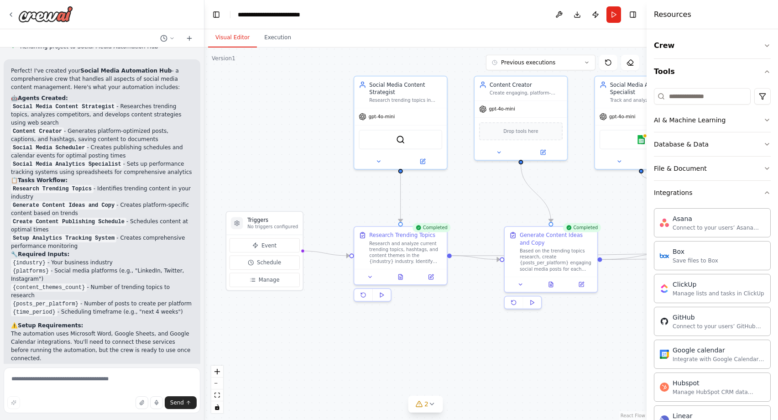
drag, startPoint x: 301, startPoint y: 321, endPoint x: 331, endPoint y: 332, distance: 32.5
click at [331, 332] on div ".deletable-edge-delete-btn { width: 20px; height: 20px; border: 0px solid #ffff…" at bounding box center [425, 233] width 442 height 372
click at [108, 385] on textarea at bounding box center [102, 390] width 197 height 46
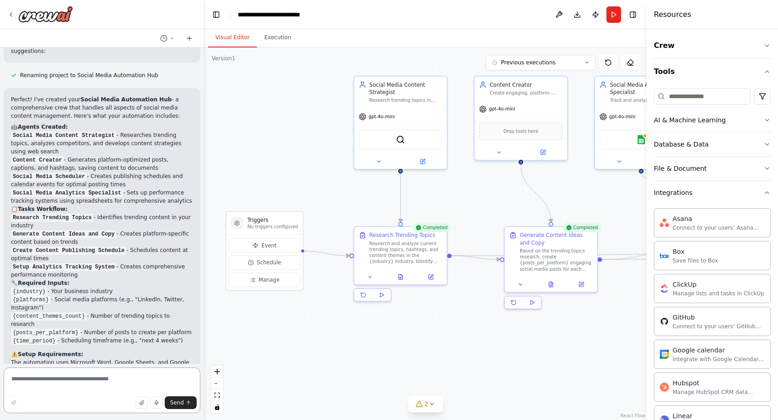
scroll to position [715, 0]
click at [765, 193] on icon "button" at bounding box center [766, 192] width 7 height 7
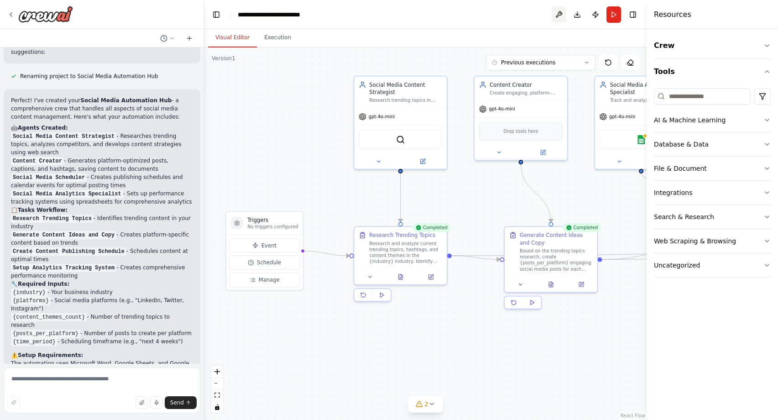
click at [558, 14] on button at bounding box center [559, 14] width 15 height 16
click at [560, 12] on div at bounding box center [559, 14] width 15 height 16
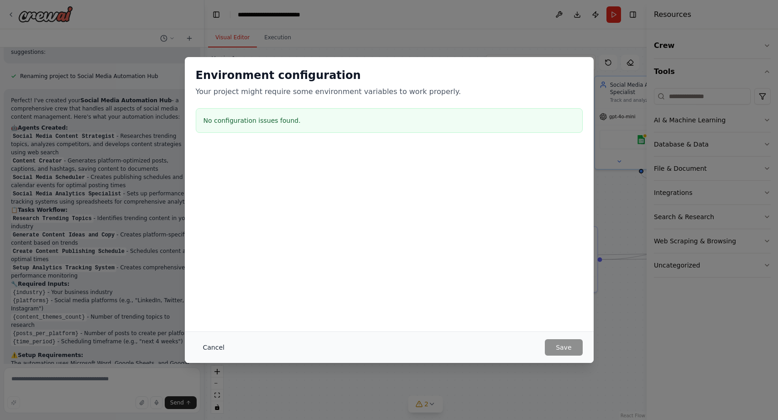
click at [217, 353] on button "Cancel" at bounding box center [214, 347] width 36 height 16
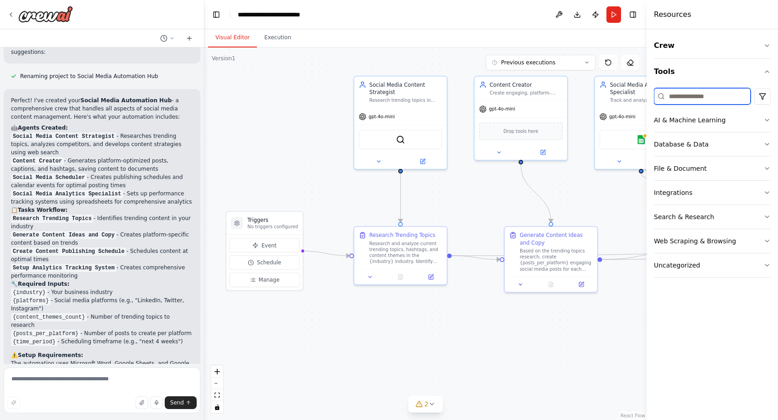
click at [711, 91] on input at bounding box center [702, 96] width 97 height 16
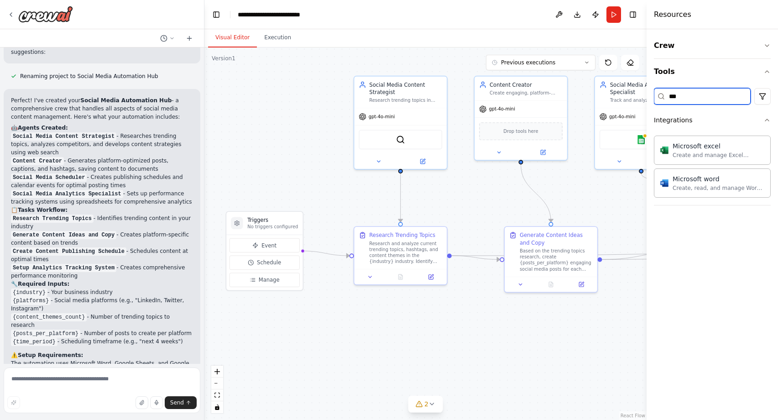
type input "****"
type input "******"
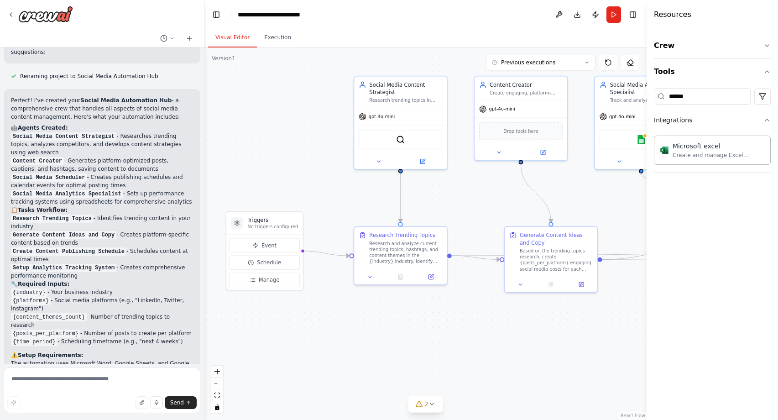
click at [769, 119] on icon "button" at bounding box center [766, 119] width 7 height 7
click at [767, 41] on button "Crew" at bounding box center [712, 46] width 117 height 26
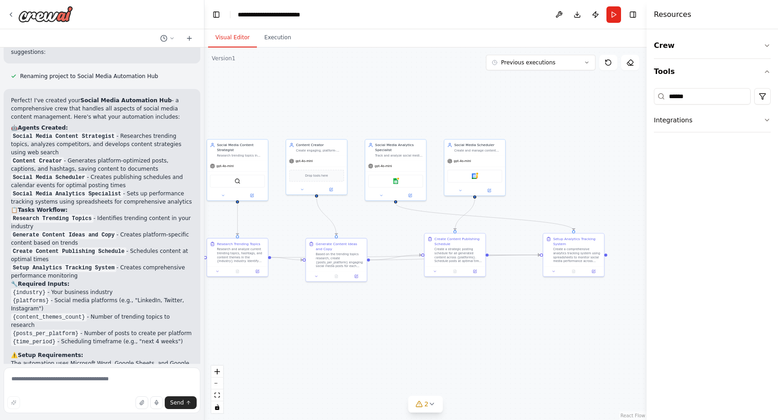
drag, startPoint x: 476, startPoint y: 329, endPoint x: 287, endPoint y: 305, distance: 190.3
click at [287, 305] on div ".deletable-edge-delete-btn { width: 20px; height: 20px; border: 0px solid #ffff…" at bounding box center [425, 233] width 442 height 372
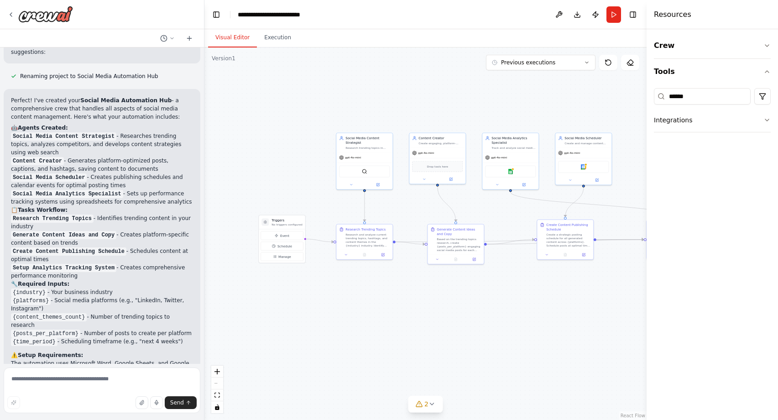
drag, startPoint x: 412, startPoint y: 316, endPoint x: 527, endPoint y: 296, distance: 116.7
click at [527, 296] on div ".deletable-edge-delete-btn { width: 20px; height: 20px; border: 0px solid #ffff…" at bounding box center [425, 233] width 442 height 372
drag, startPoint x: 365, startPoint y: 241, endPoint x: 366, endPoint y: 316, distance: 75.3
click at [366, 316] on div "Research and analyze current trending topics, hashtags, and content themes in t…" at bounding box center [373, 316] width 44 height 15
drag, startPoint x: 471, startPoint y: 243, endPoint x: 453, endPoint y: 248, distance: 18.8
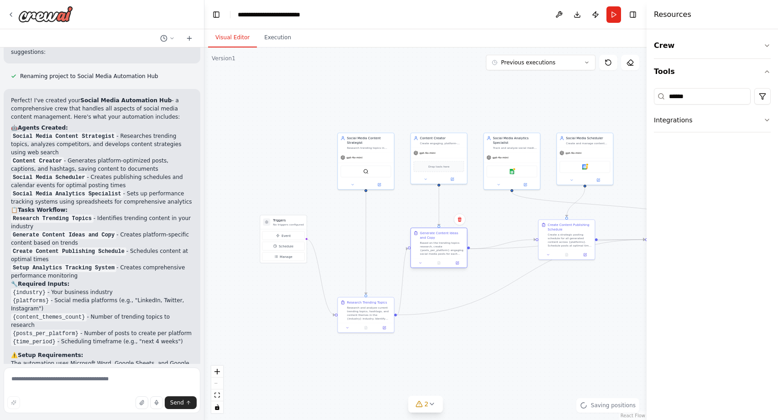
click at [453, 248] on div "Based on the trending topics research, create {posts_per_platform} engaging soc…" at bounding box center [442, 248] width 44 height 15
drag, startPoint x: 578, startPoint y: 257, endPoint x: 574, endPoint y: 319, distance: 62.2
click at [574, 319] on div "Create a strategic posting schedule for all generated content across {platforms…" at bounding box center [565, 321] width 44 height 15
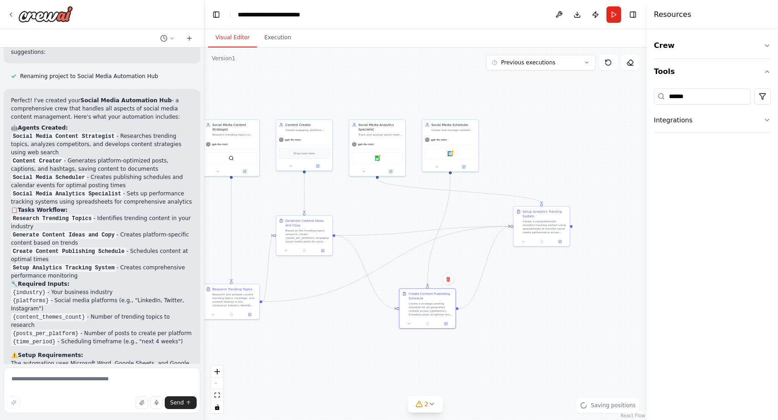
drag, startPoint x: 605, startPoint y: 349, endPoint x: 471, endPoint y: 335, distance: 135.2
click at [471, 335] on div ".deletable-edge-delete-btn { width: 20px; height: 20px; border: 0px solid #ffff…" at bounding box center [425, 233] width 442 height 372
click at [115, 388] on textarea at bounding box center [102, 390] width 197 height 46
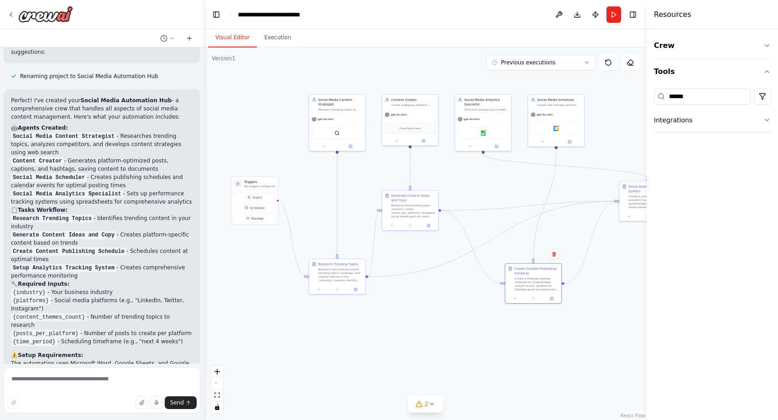
drag, startPoint x: 268, startPoint y: 336, endPoint x: 375, endPoint y: 311, distance: 109.2
click at [375, 311] on div ".deletable-edge-delete-btn { width: 20px; height: 20px; border: 0px solid #ffff…" at bounding box center [425, 233] width 442 height 372
click at [73, 377] on textarea at bounding box center [102, 390] width 197 height 46
type textarea "**********"
click at [94, 375] on textarea at bounding box center [102, 390] width 197 height 46
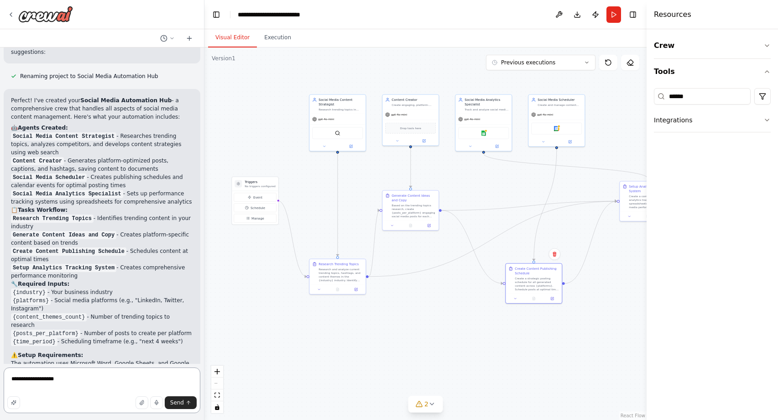
type textarea "**********"
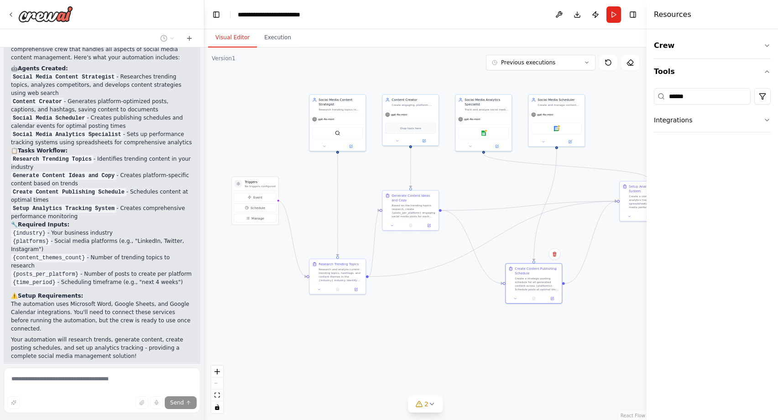
scroll to position [825, 0]
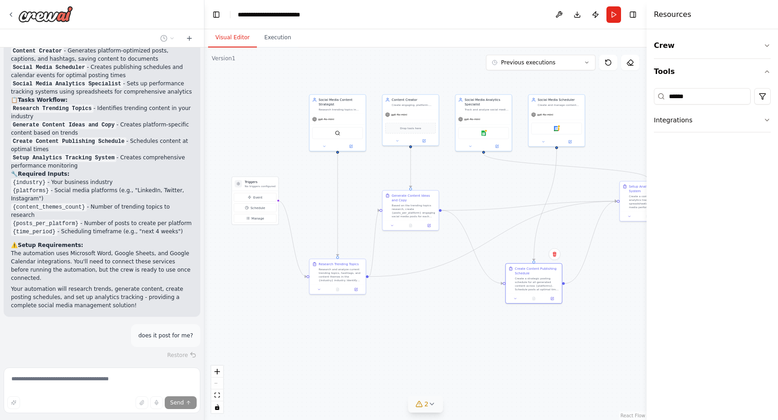
click at [427, 403] on span "2" at bounding box center [426, 403] width 4 height 9
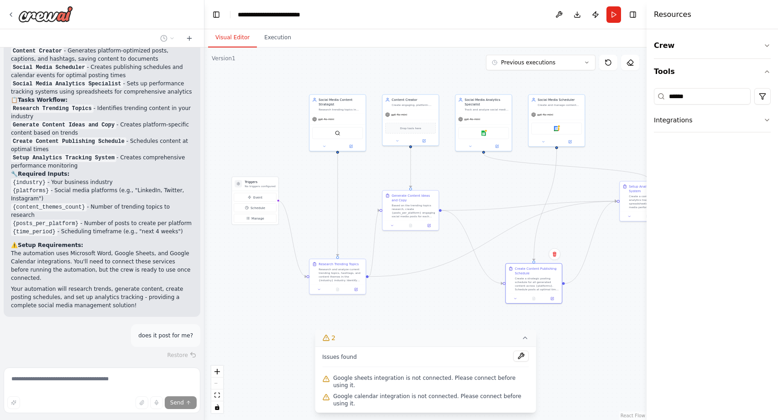
click at [527, 341] on icon at bounding box center [524, 337] width 7 height 7
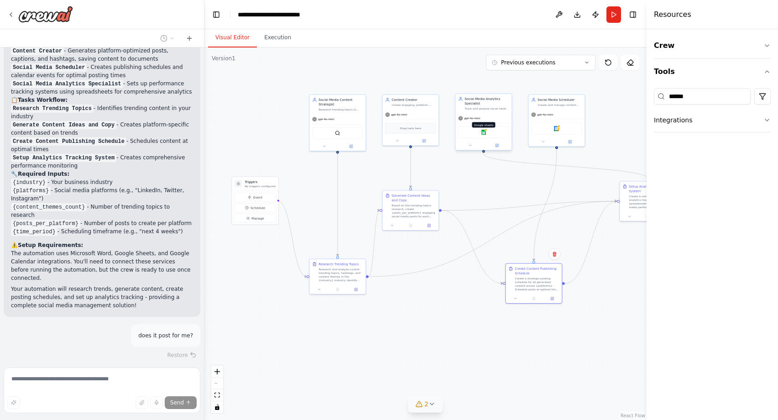
click at [486, 134] on img at bounding box center [483, 132] width 5 height 5
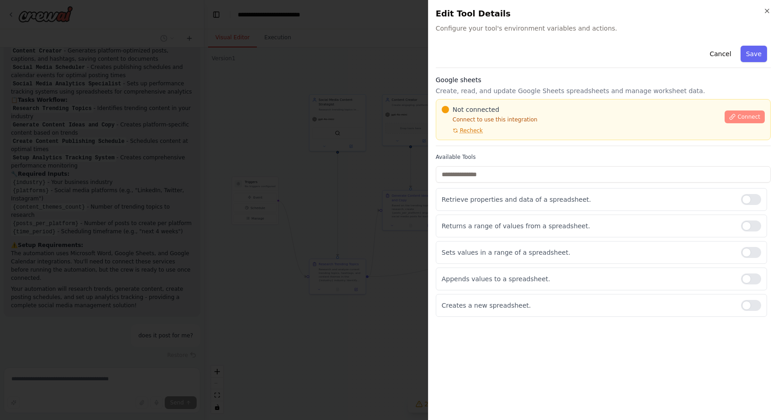
click at [737, 115] on button "Connect" at bounding box center [745, 116] width 40 height 13
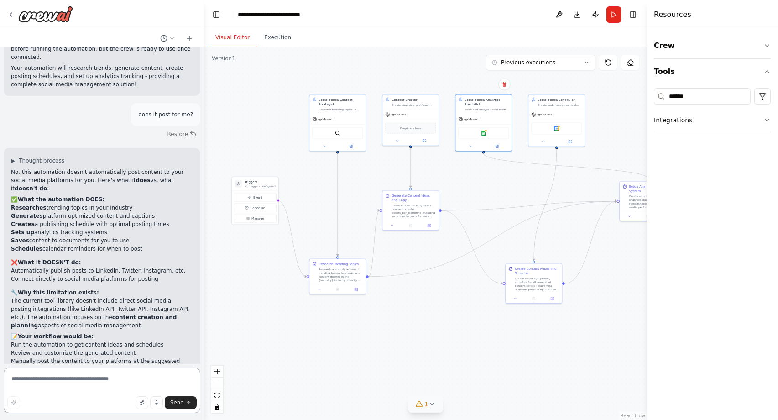
scroll to position [1054, 0]
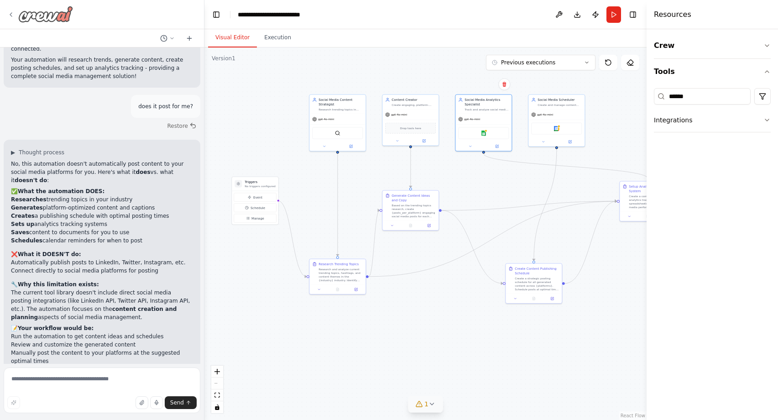
click at [15, 15] on div at bounding box center [40, 14] width 66 height 16
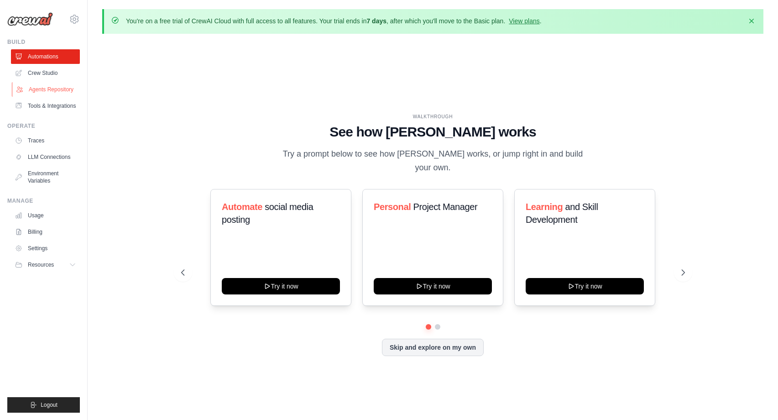
click at [57, 94] on link "Agents Repository" at bounding box center [46, 89] width 69 height 15
click at [61, 108] on link "Tools & Integrations" at bounding box center [46, 106] width 69 height 15
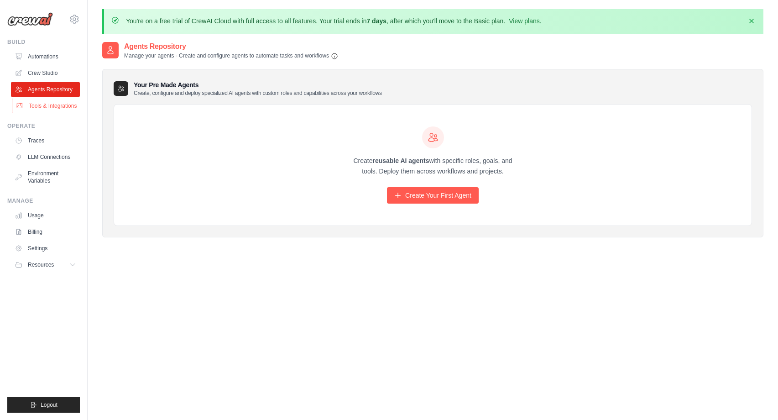
click at [56, 103] on link "Tools & Integrations" at bounding box center [46, 106] width 69 height 15
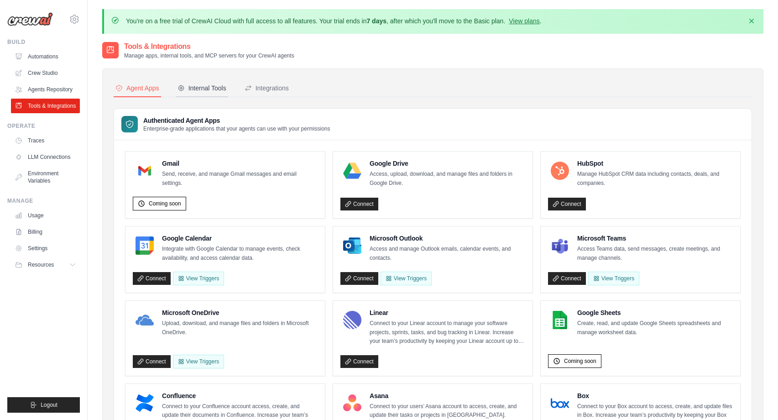
click at [209, 88] on div "Internal Tools" at bounding box center [201, 87] width 49 height 9
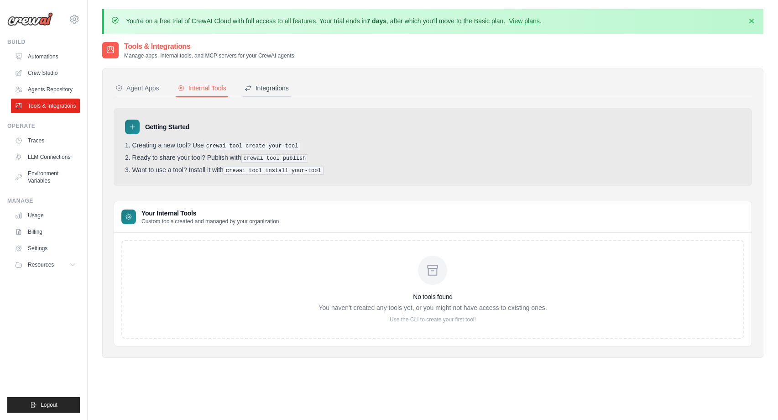
click at [260, 93] on button "Integrations" at bounding box center [267, 88] width 48 height 17
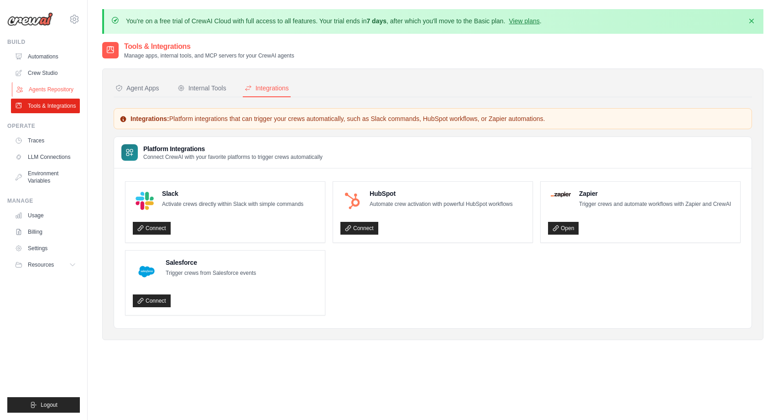
click at [60, 93] on link "Agents Repository" at bounding box center [46, 89] width 69 height 15
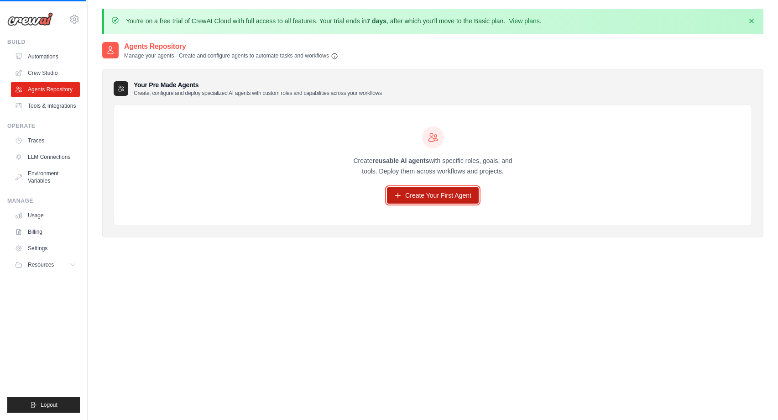
click at [433, 202] on link "Create Your First Agent" at bounding box center [433, 195] width 92 height 16
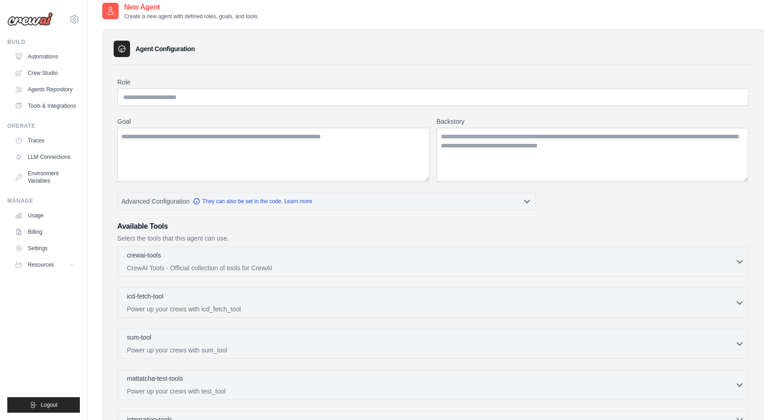
scroll to position [42, 0]
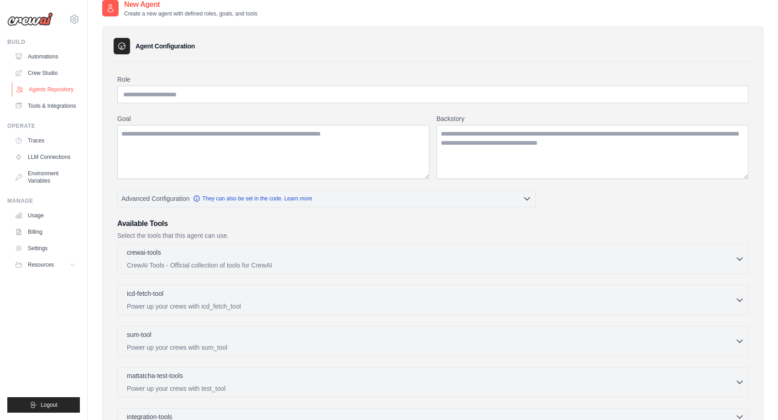
click at [48, 92] on link "Agents Repository" at bounding box center [46, 89] width 69 height 15
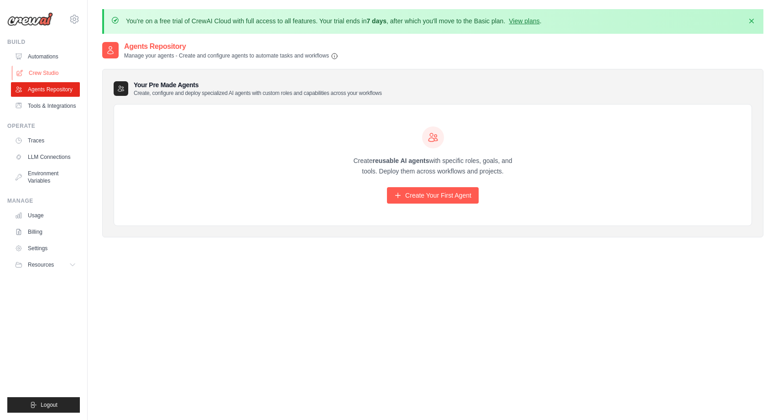
click at [49, 74] on link "Crew Studio" at bounding box center [46, 73] width 69 height 15
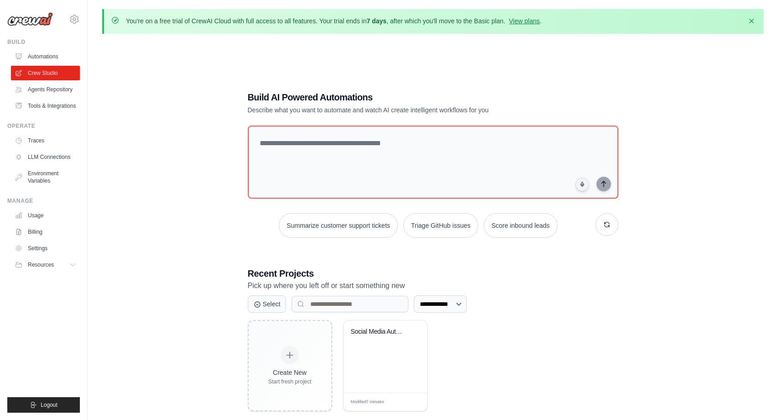
click at [49, 58] on link "Automations" at bounding box center [45, 56] width 69 height 15
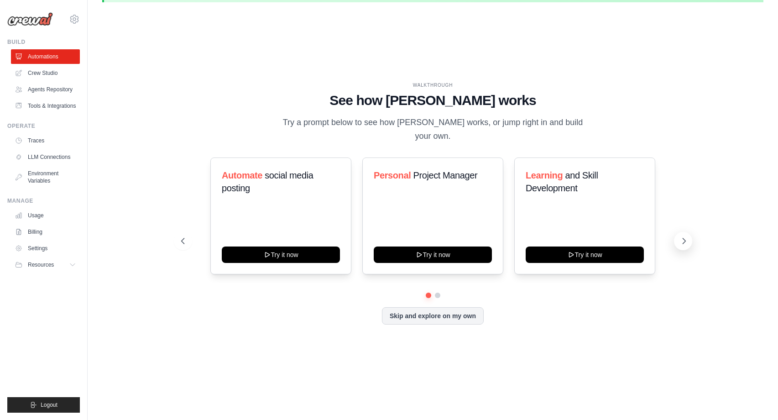
click at [682, 239] on button at bounding box center [683, 241] width 18 height 18
